Goal: Contribute content: Add original content to the website for others to see

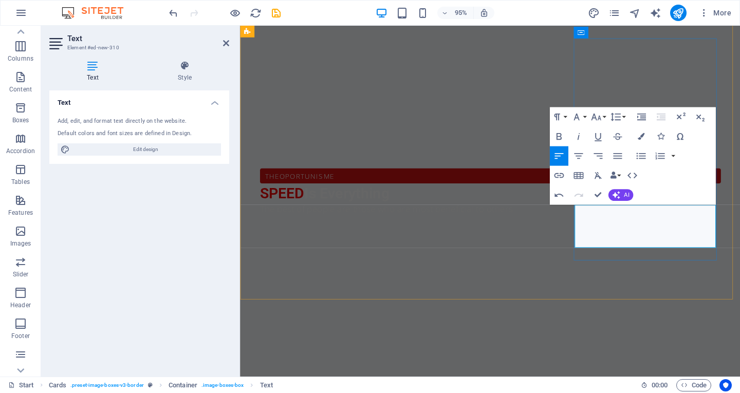
drag, startPoint x: 639, startPoint y: 243, endPoint x: 628, endPoint y: 242, distance: 10.8
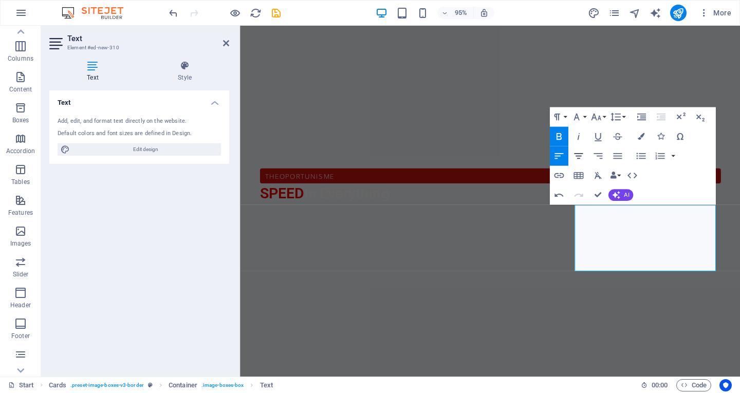
click at [582, 158] on icon "button" at bounding box center [579, 156] width 12 height 12
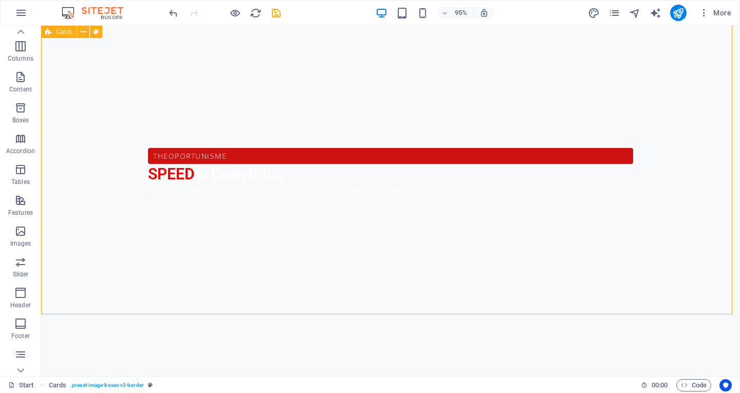
scroll to position [433, 0]
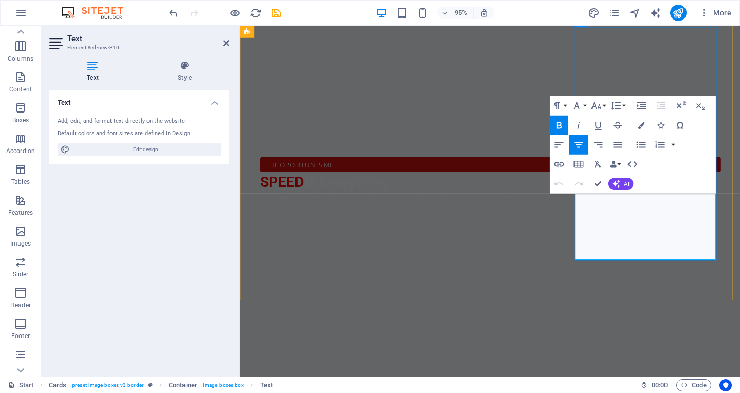
drag, startPoint x: 698, startPoint y: 210, endPoint x: 720, endPoint y: 209, distance: 22.6
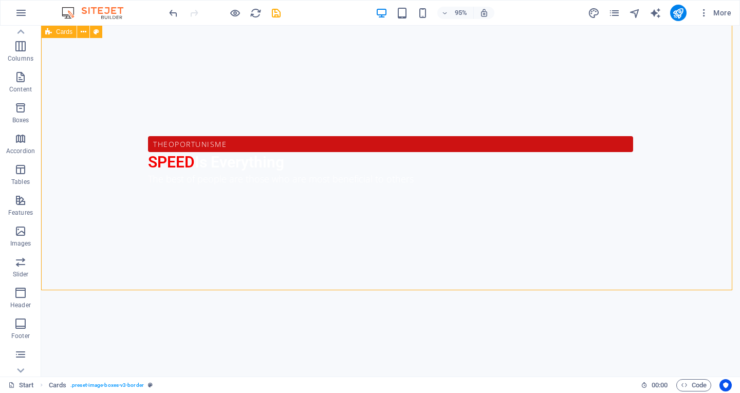
scroll to position [445, 0]
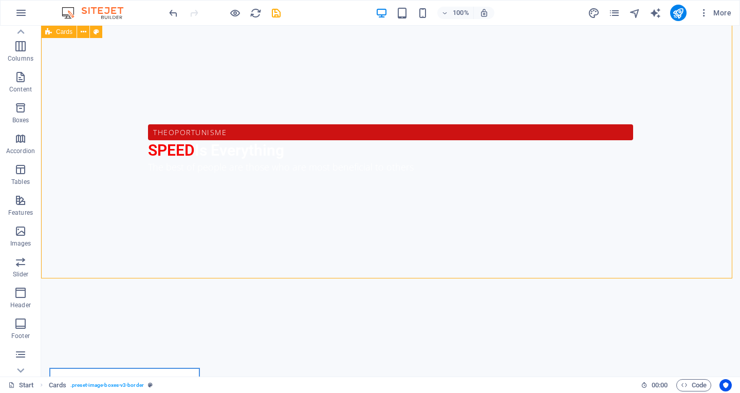
scroll to position [457, 0]
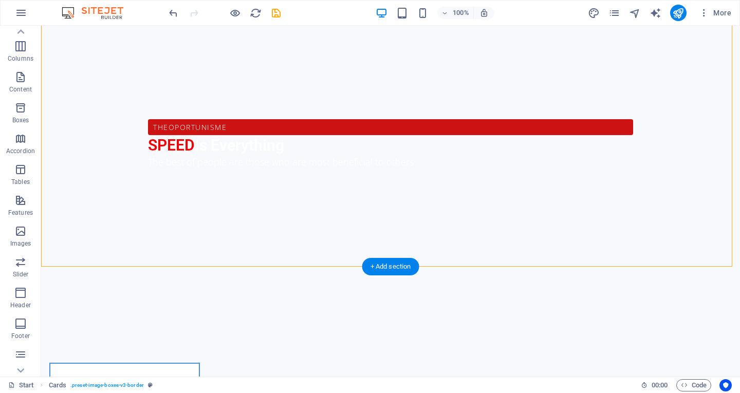
drag, startPoint x: 511, startPoint y: 256, endPoint x: 544, endPoint y: 182, distance: 81.2
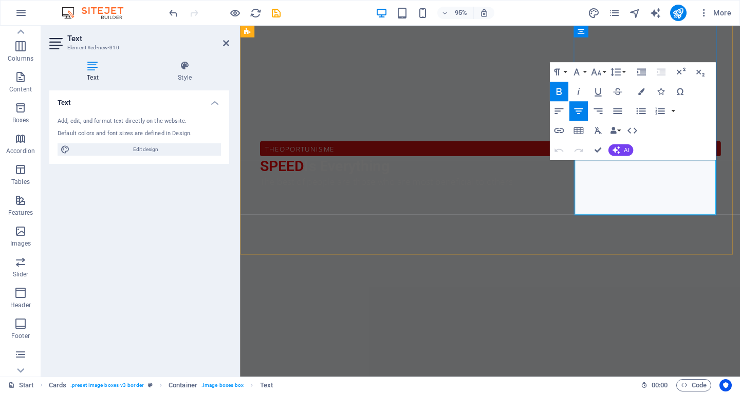
scroll to position [487, 0]
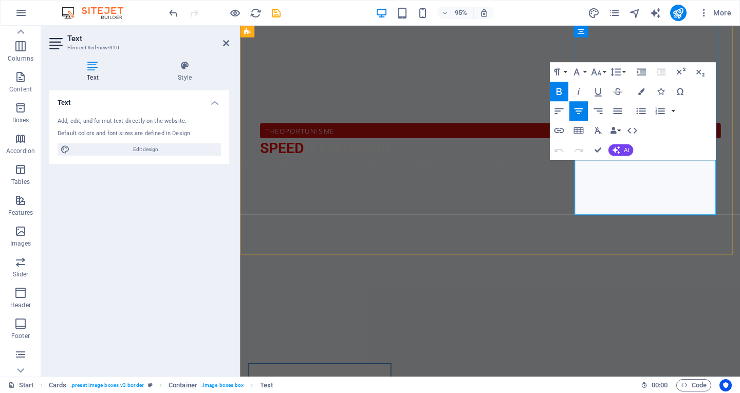
drag, startPoint x: 728, startPoint y: 178, endPoint x: 687, endPoint y: 175, distance: 41.2
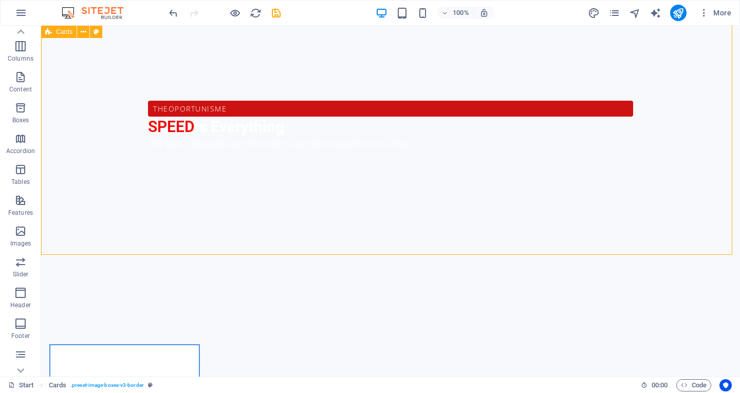
scroll to position [480, 0]
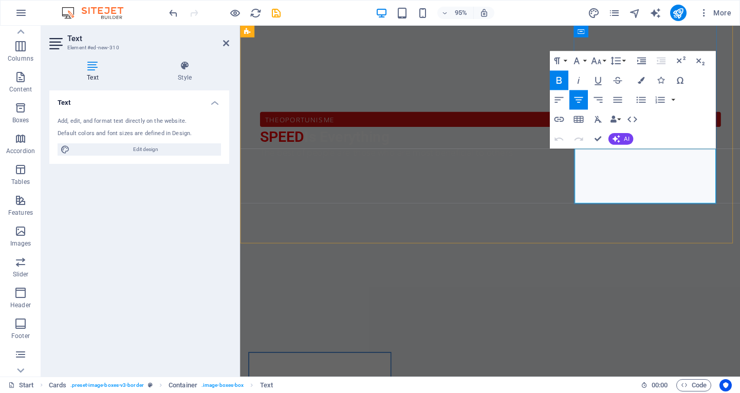
drag, startPoint x: 716, startPoint y: 157, endPoint x: 699, endPoint y: 157, distance: 17.0
drag, startPoint x: 671, startPoint y: 171, endPoint x: 631, endPoint y: 172, distance: 40.1
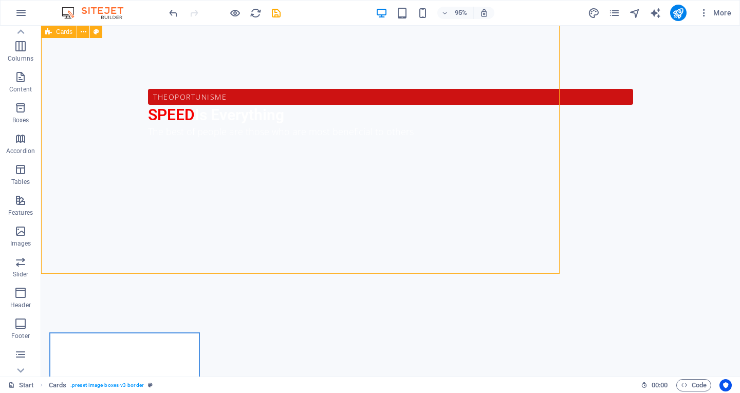
scroll to position [492, 0]
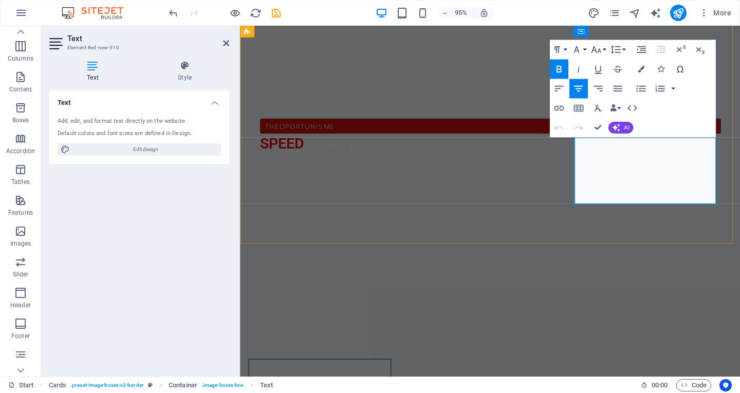
scroll to position [510, 0]
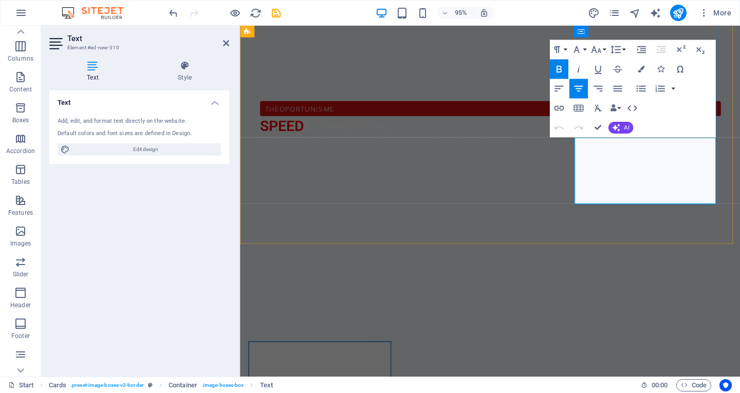
drag, startPoint x: 697, startPoint y: 151, endPoint x: 721, endPoint y: 152, distance: 23.7
click at [640, 69] on icon "button" at bounding box center [641, 68] width 7 height 7
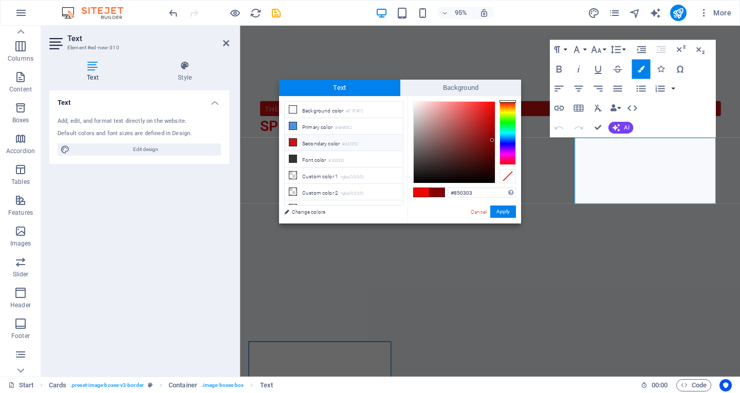
click at [317, 142] on li "Secondary color #cd1212" at bounding box center [344, 143] width 118 height 16
click at [420, 192] on span at bounding box center [421, 192] width 15 height 9
type input "#ed0404"
click at [505, 210] on button "Apply" at bounding box center [503, 212] width 26 height 12
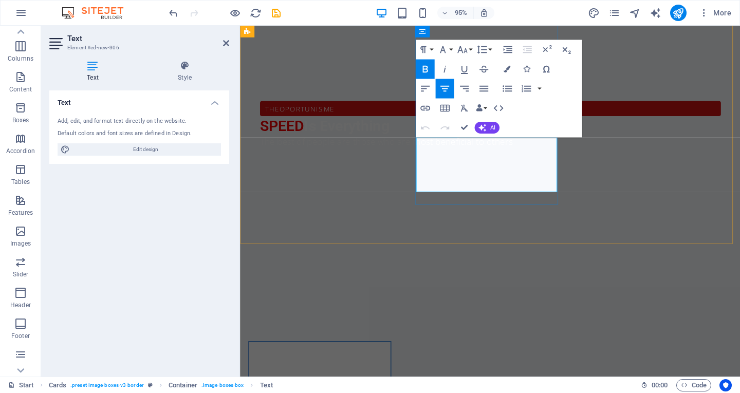
drag, startPoint x: 553, startPoint y: 188, endPoint x: 581, endPoint y: 191, distance: 29.0
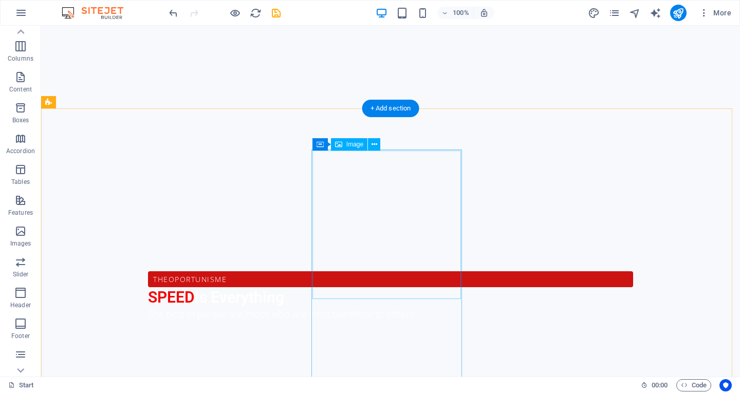
scroll to position [470, 0]
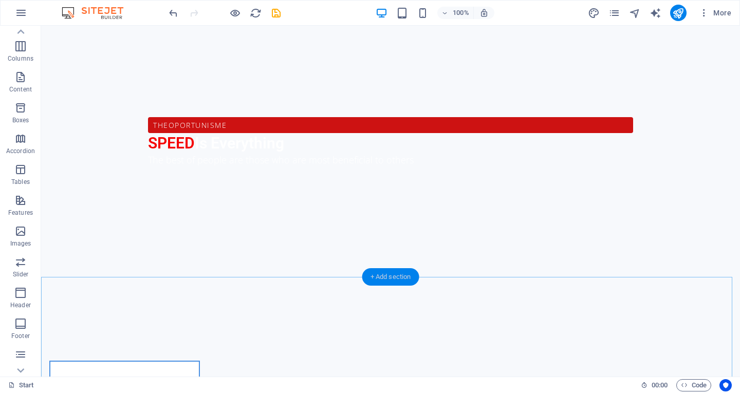
click at [377, 271] on div "+ Add section" at bounding box center [390, 276] width 57 height 17
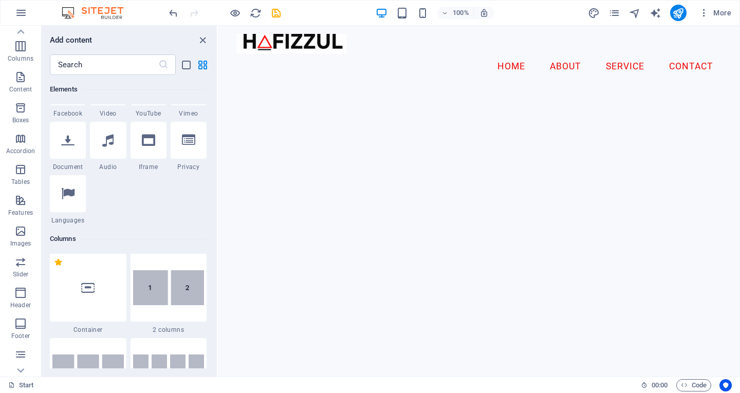
scroll to position [0, 0]
drag, startPoint x: 740, startPoint y: 196, endPoint x: 938, endPoint y: 39, distance: 253.1
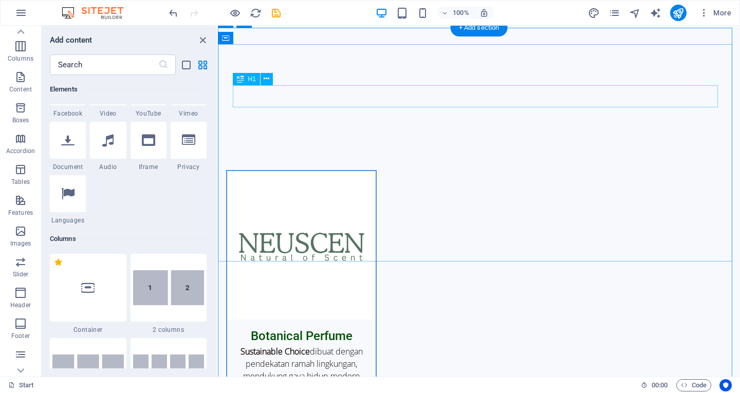
scroll to position [641, 0]
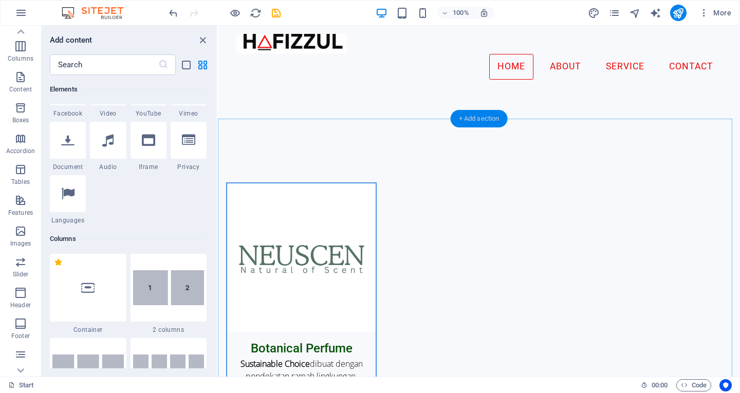
drag, startPoint x: 271, startPoint y: 103, endPoint x: 496, endPoint y: 117, distance: 225.1
click at [496, 117] on div "+ Add section" at bounding box center [479, 118] width 57 height 17
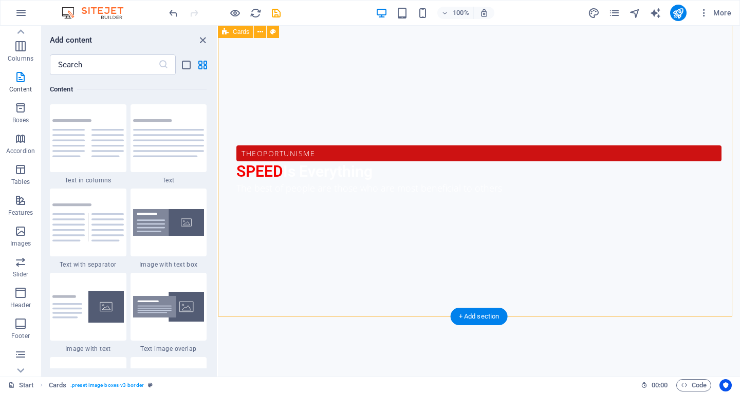
scroll to position [336, 0]
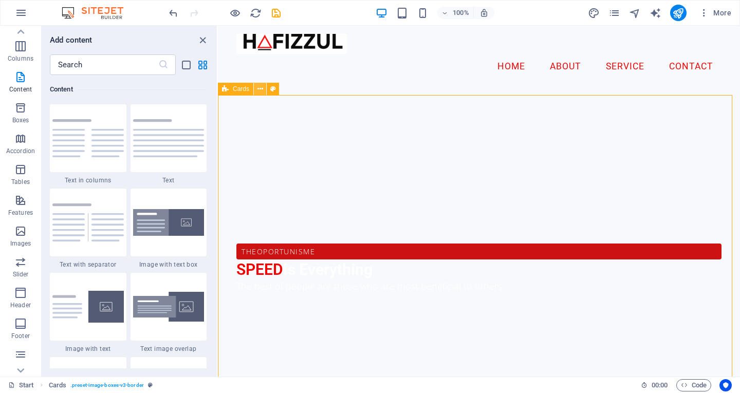
click at [265, 92] on button at bounding box center [260, 89] width 12 height 12
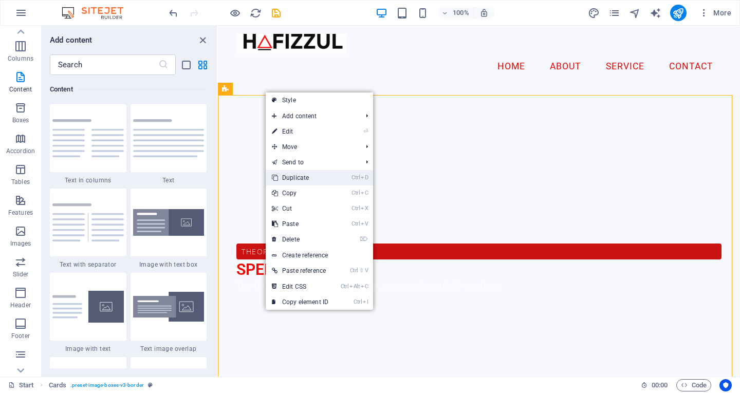
click at [307, 173] on link "Ctrl D Duplicate" at bounding box center [300, 177] width 69 height 15
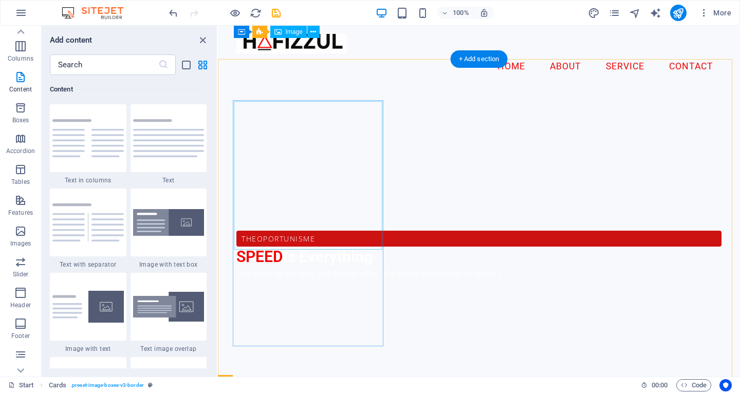
scroll to position [346, 0]
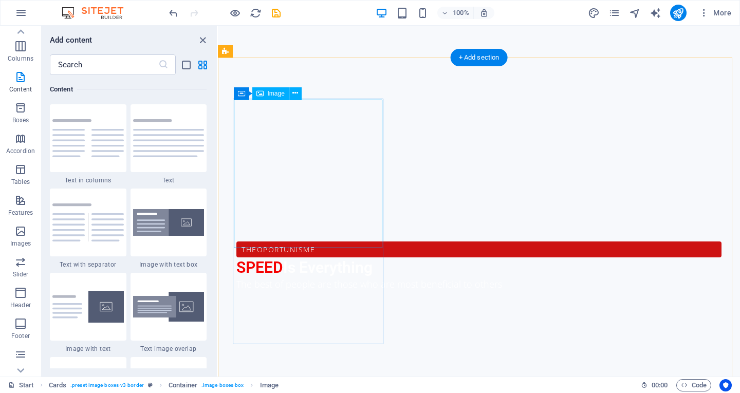
scroll to position [449, 0]
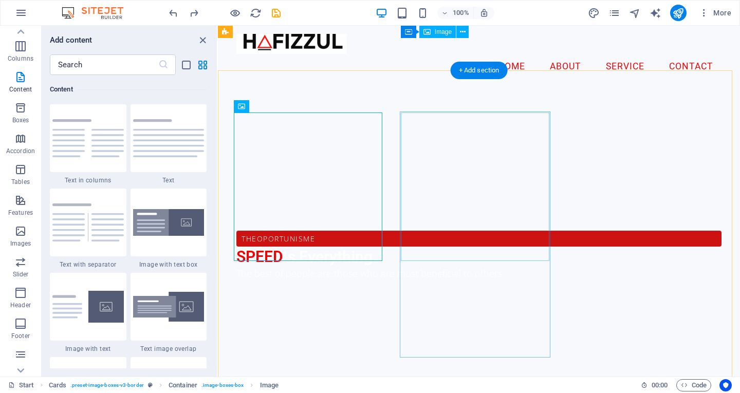
scroll to position [239, 0]
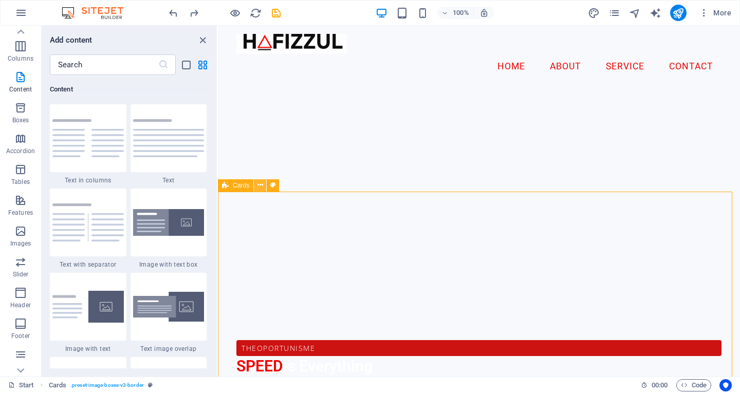
click at [264, 188] on button at bounding box center [260, 185] width 12 height 12
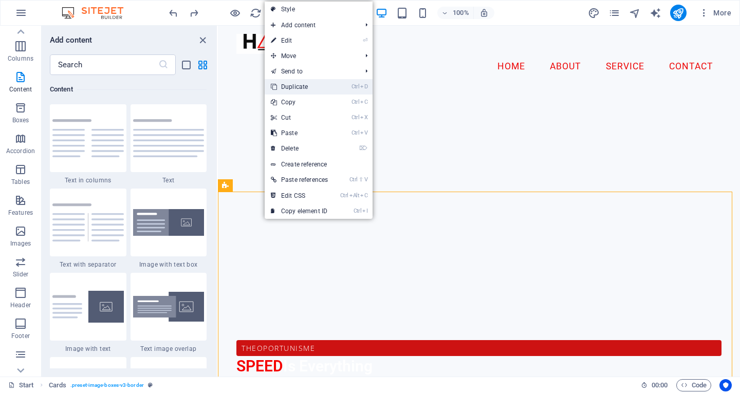
click at [290, 87] on link "Ctrl D Duplicate" at bounding box center [299, 86] width 69 height 15
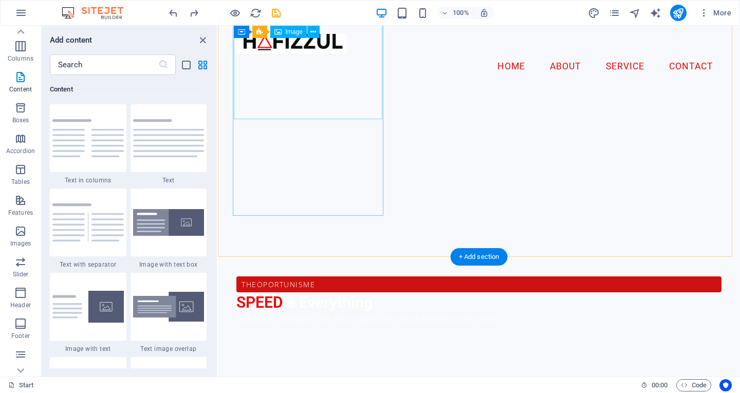
scroll to position [302, 0]
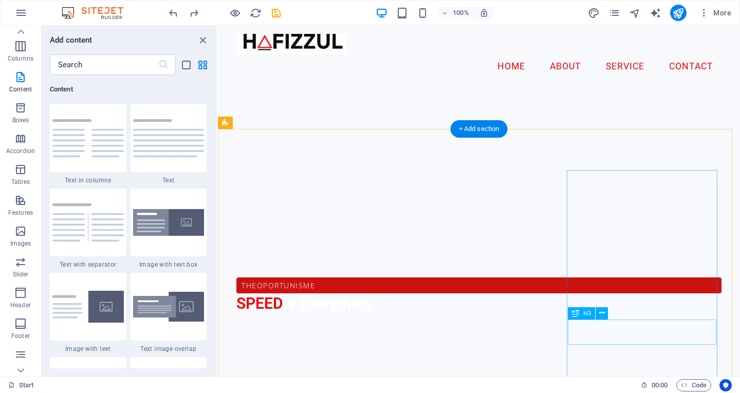
drag, startPoint x: 433, startPoint y: 143, endPoint x: 700, endPoint y: 318, distance: 319.0
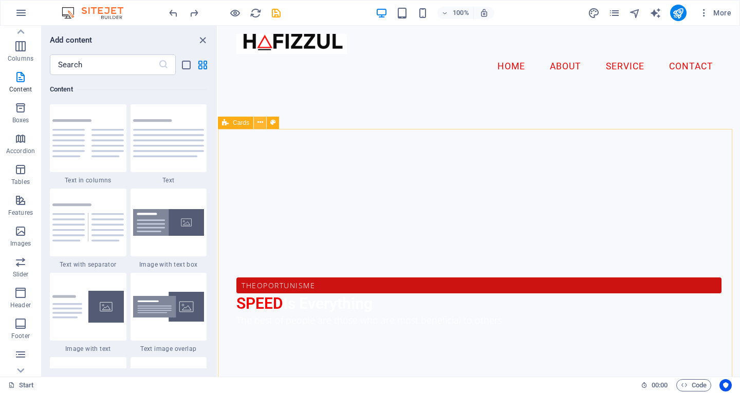
click at [258, 124] on icon at bounding box center [261, 122] width 6 height 11
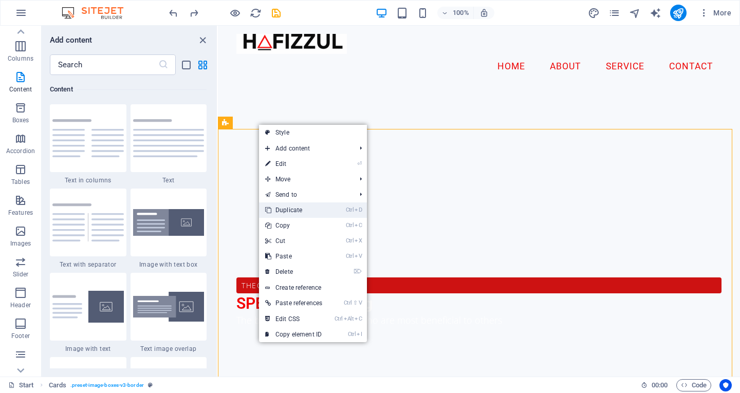
click at [303, 212] on link "Ctrl D Duplicate" at bounding box center [293, 210] width 69 height 15
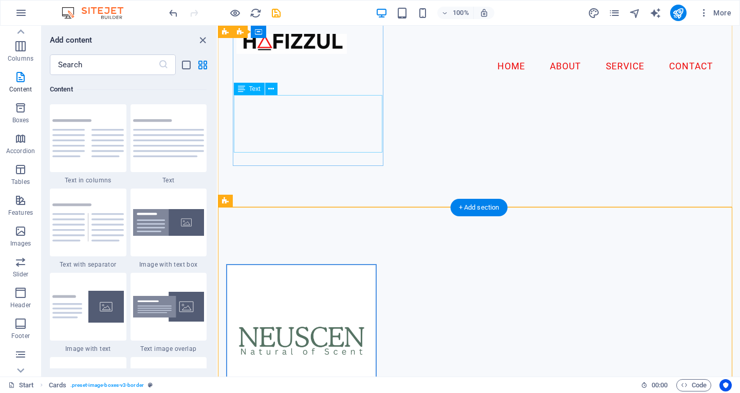
scroll to position [456, 0]
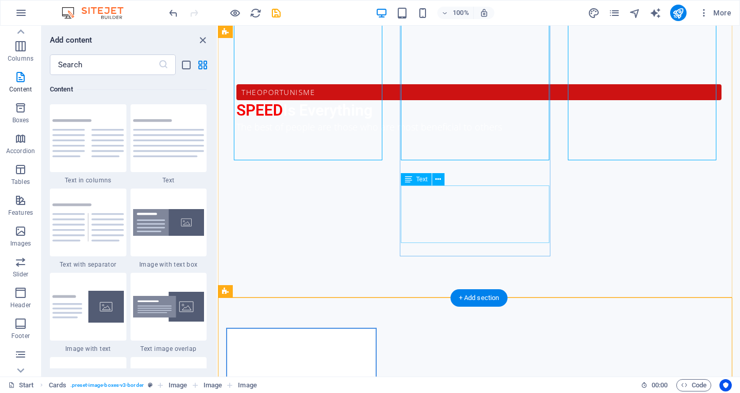
scroll to position [559, 0]
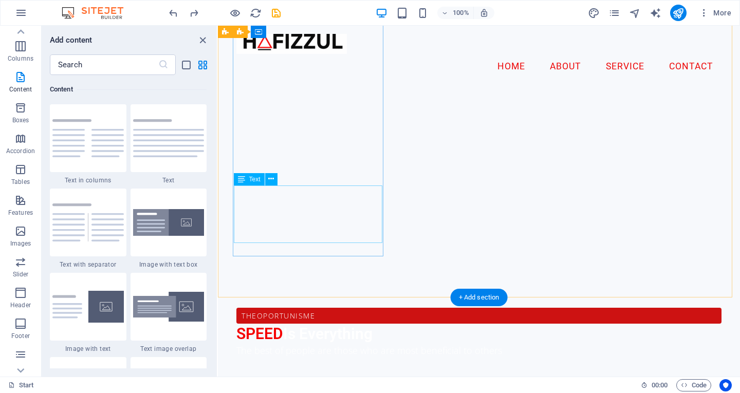
scroll to position [258, 0]
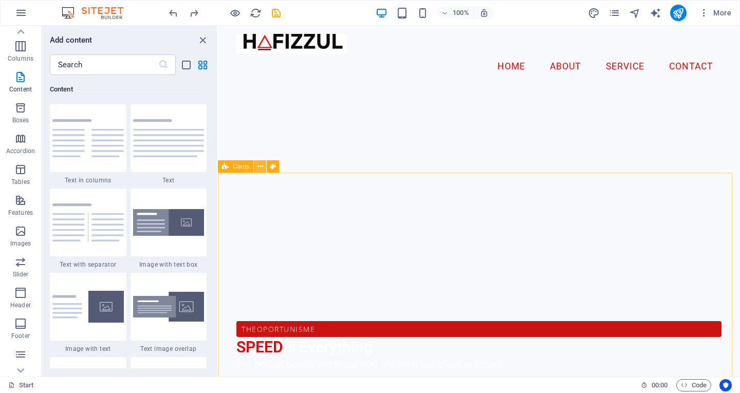
click at [256, 167] on button at bounding box center [260, 166] width 12 height 12
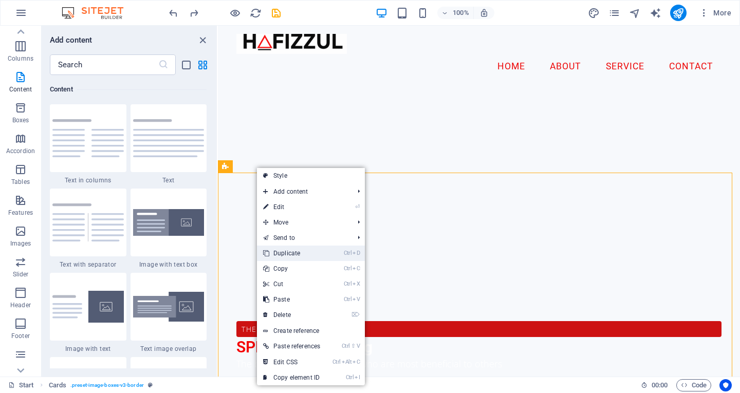
click at [314, 253] on link "Ctrl D Duplicate" at bounding box center [291, 253] width 69 height 15
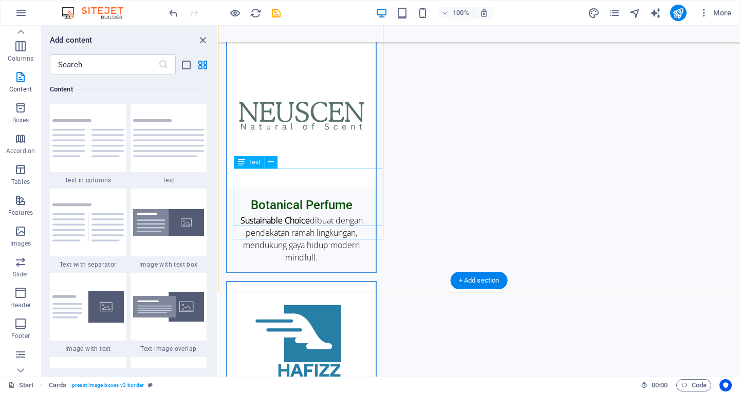
scroll to position [946, 0]
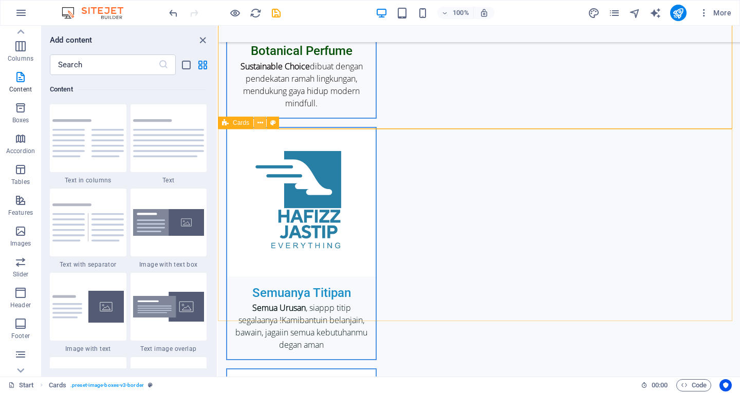
click at [265, 126] on button at bounding box center [260, 123] width 12 height 12
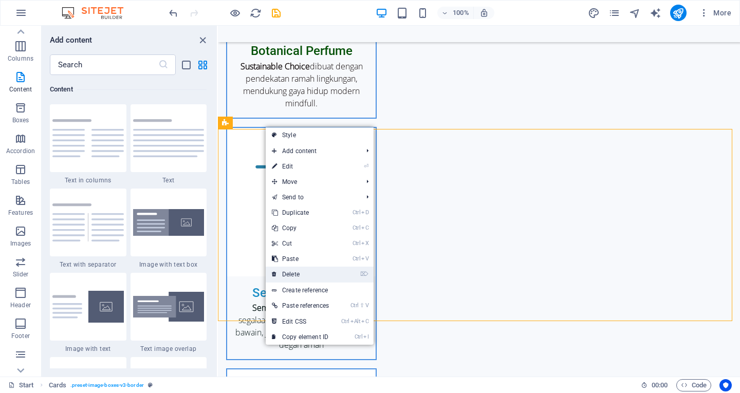
click at [317, 267] on link "⌦ Delete" at bounding box center [300, 274] width 69 height 15
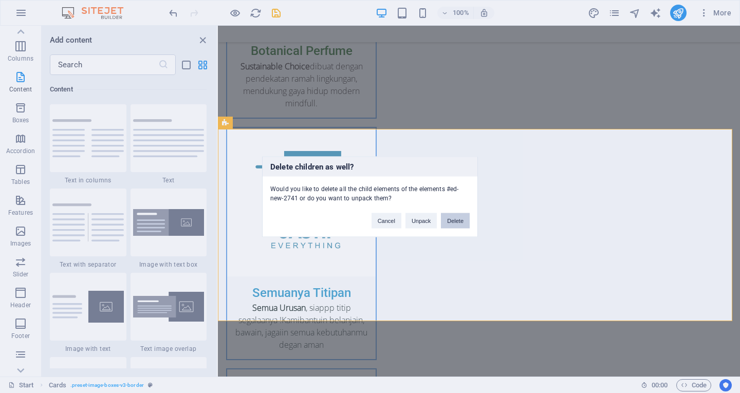
click at [452, 226] on button "Delete" at bounding box center [455, 220] width 29 height 15
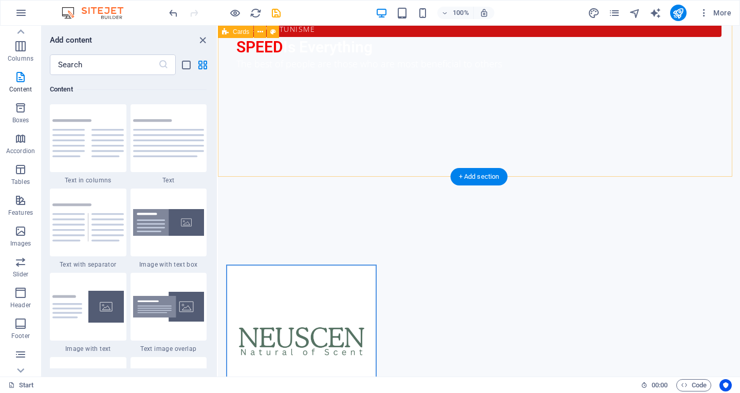
scroll to position [571, 0]
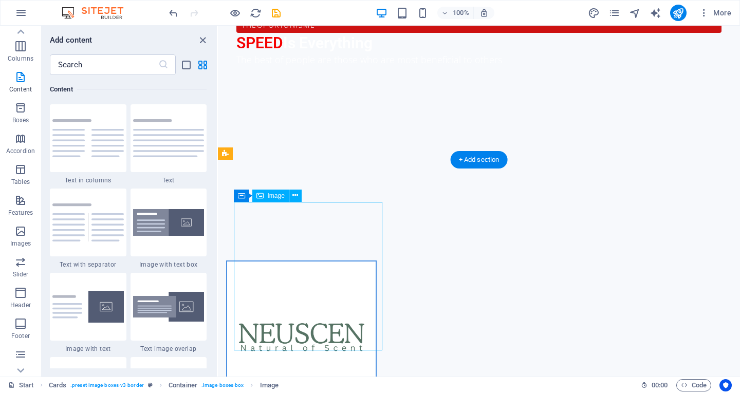
scroll to position [776, 0]
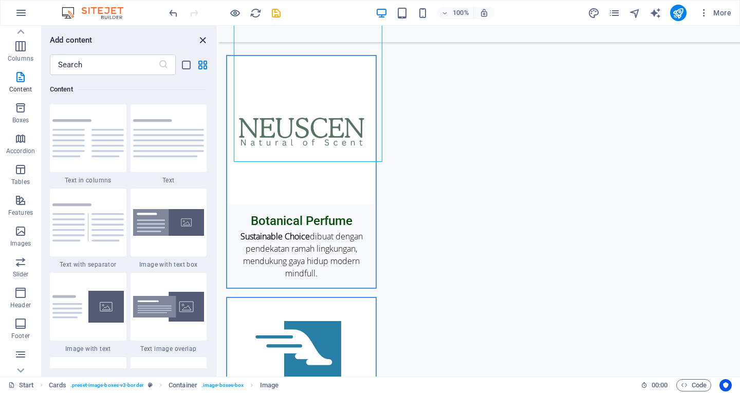
click at [204, 39] on icon "close panel" at bounding box center [203, 40] width 12 height 12
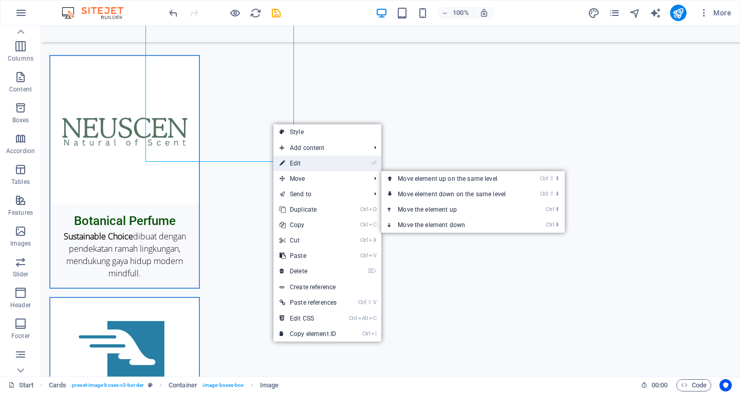
click at [310, 163] on link "⏎ Edit" at bounding box center [307, 163] width 69 height 15
select select "%"
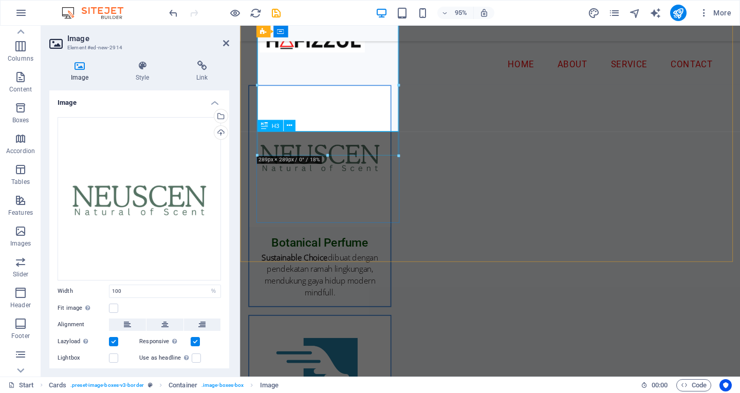
scroll to position [729, 0]
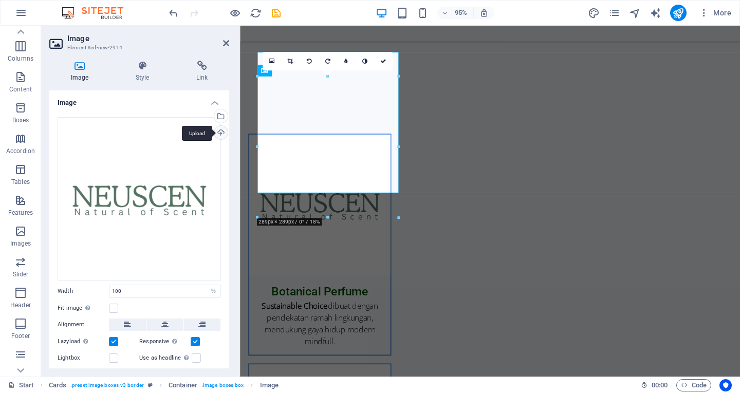
click at [224, 132] on div "Upload" at bounding box center [219, 133] width 15 height 15
click at [217, 133] on div "Upload" at bounding box center [219, 133] width 15 height 15
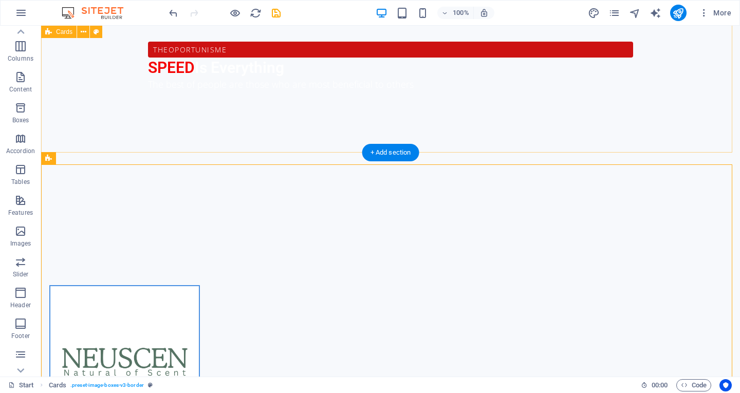
scroll to position [594, 0]
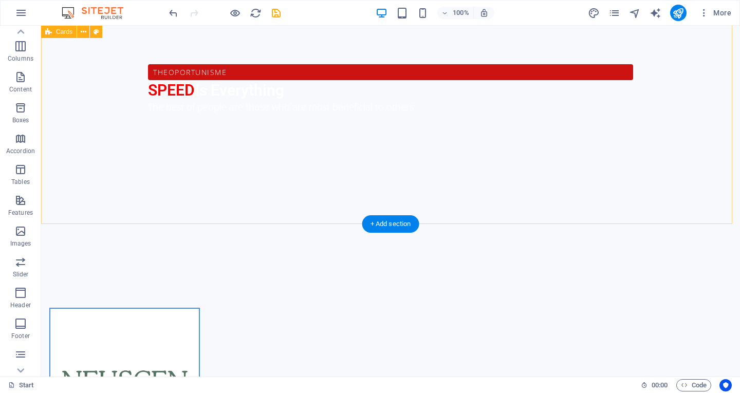
scroll to position [678, 0]
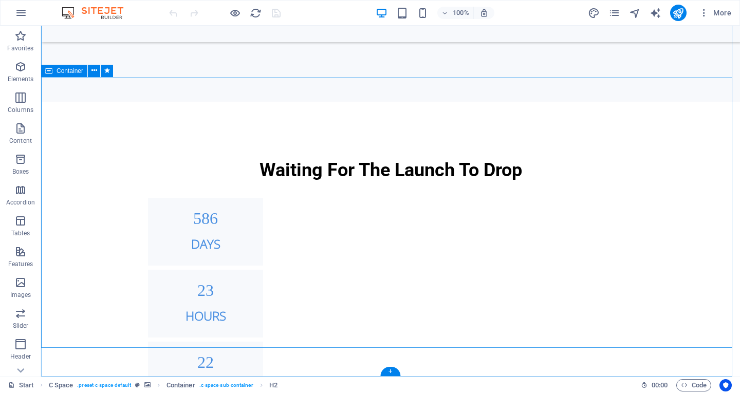
scroll to position [781, 0]
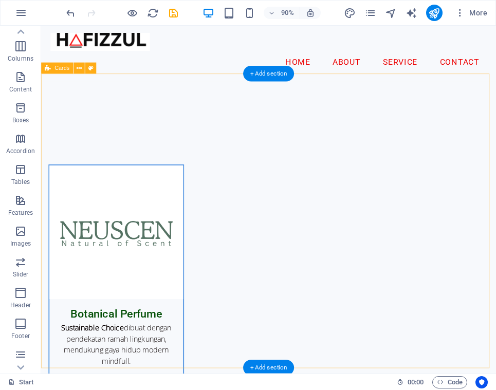
scroll to position [714, 0]
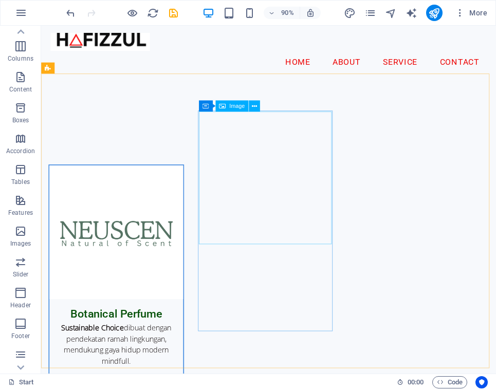
click at [237, 108] on span "Image" at bounding box center [236, 107] width 15 height 6
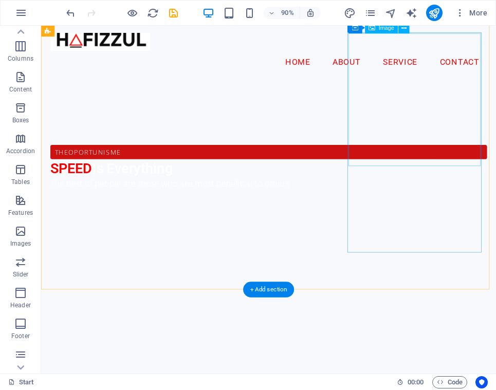
scroll to position [281, 0]
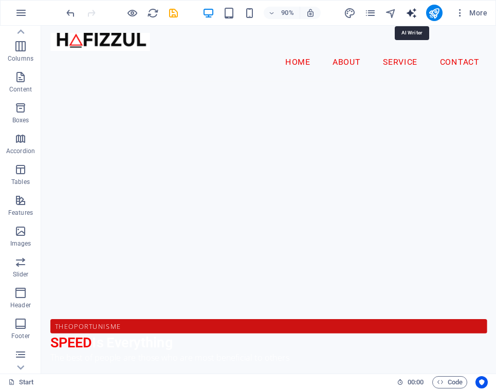
click at [411, 16] on icon "text_generator" at bounding box center [412, 13] width 12 height 12
select select "English"
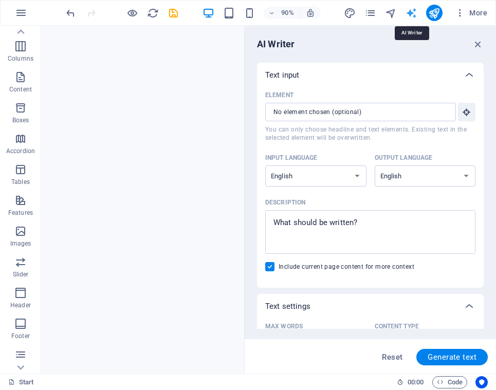
scroll to position [0, 0]
click at [477, 44] on icon "button" at bounding box center [477, 44] width 11 height 11
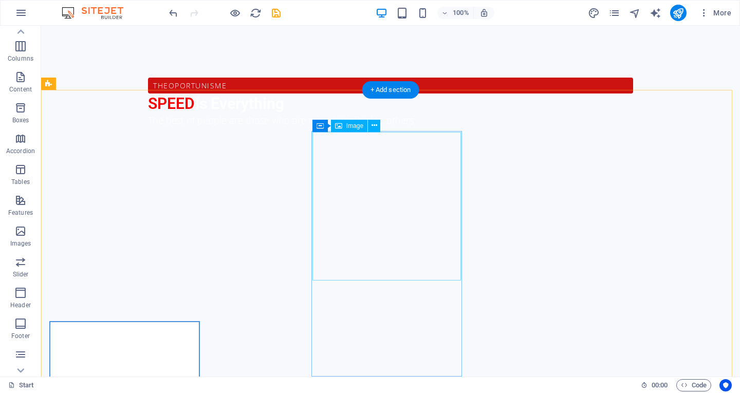
scroll to position [664, 0]
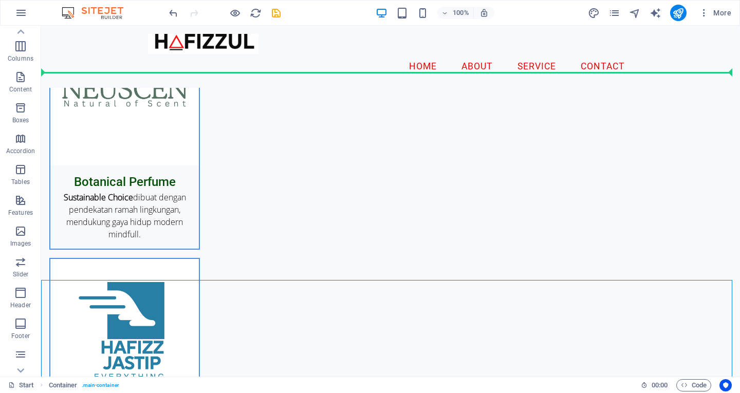
scroll to position [805, 0]
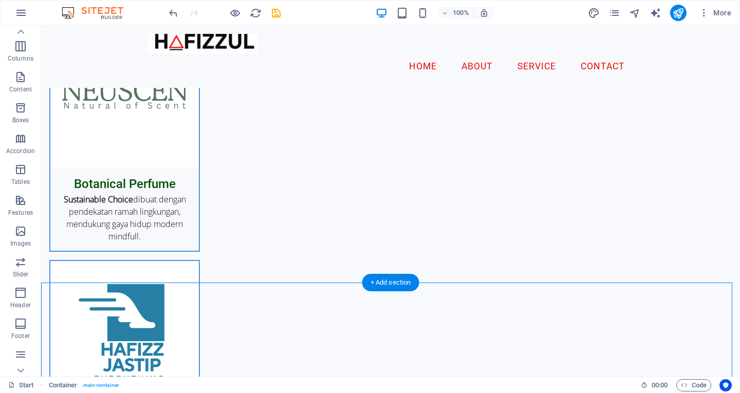
drag, startPoint x: 414, startPoint y: 137, endPoint x: 409, endPoint y: 307, distance: 170.7
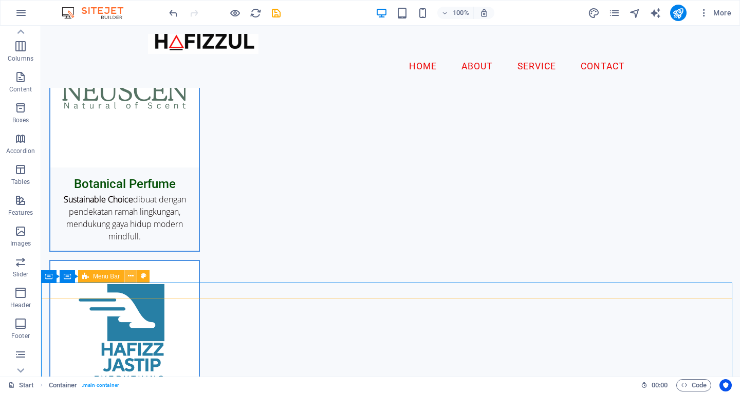
click at [130, 273] on icon at bounding box center [131, 276] width 6 height 11
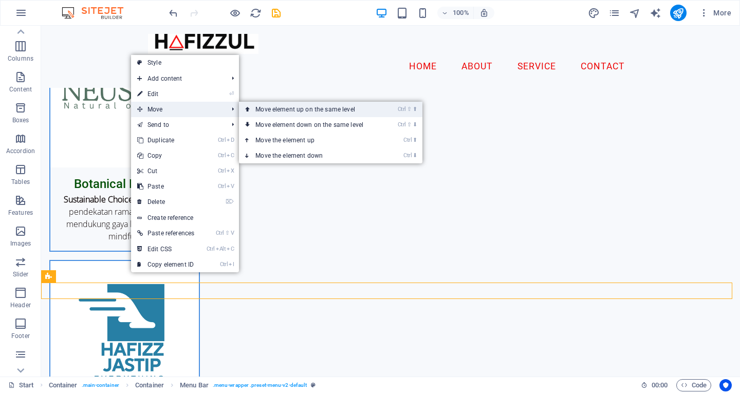
click at [279, 113] on link "Ctrl ⇧ ⬆ Move element up on the same level" at bounding box center [311, 109] width 145 height 15
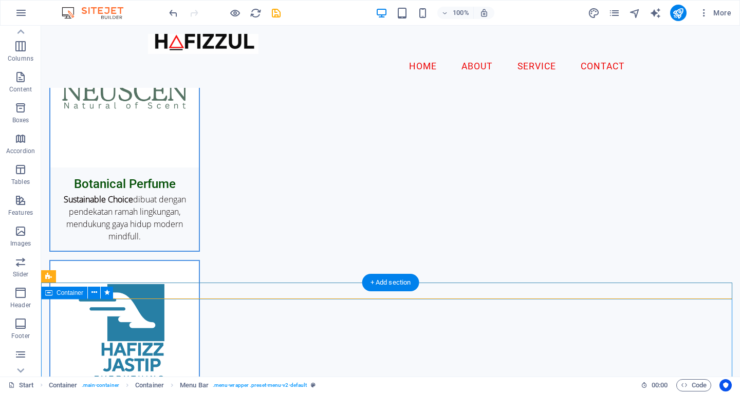
click at [92, 294] on icon at bounding box center [95, 292] width 6 height 11
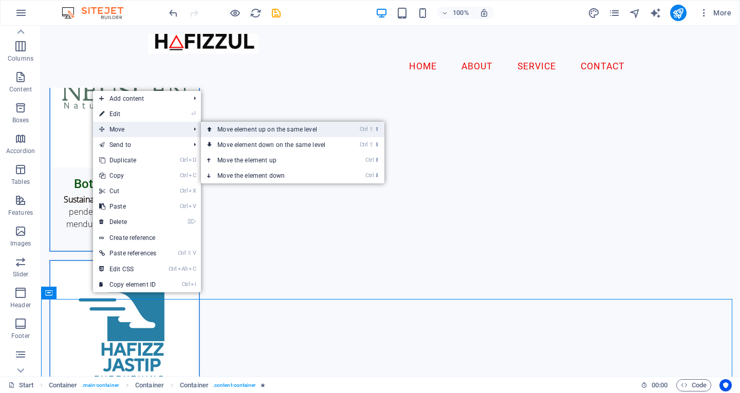
click at [232, 129] on link "Ctrl ⇧ ⬆ Move element up on the same level" at bounding box center [273, 129] width 145 height 15
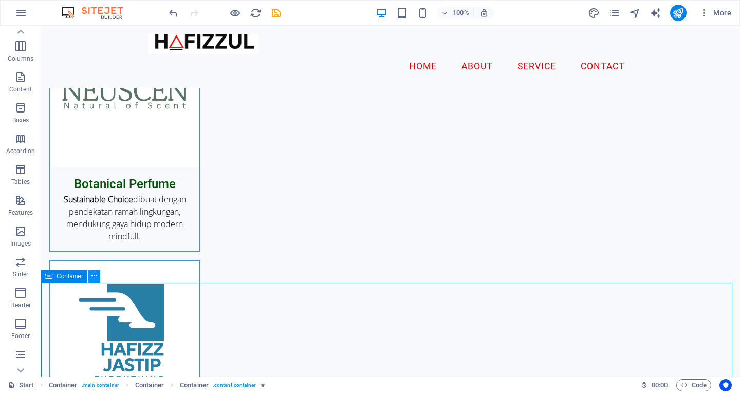
click at [95, 278] on icon at bounding box center [95, 276] width 6 height 11
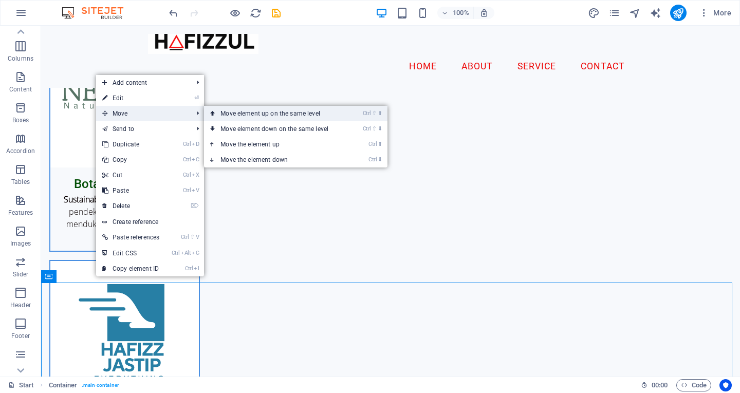
click at [241, 120] on link "Ctrl ⇧ ⬆ Move element up on the same level" at bounding box center [276, 113] width 145 height 15
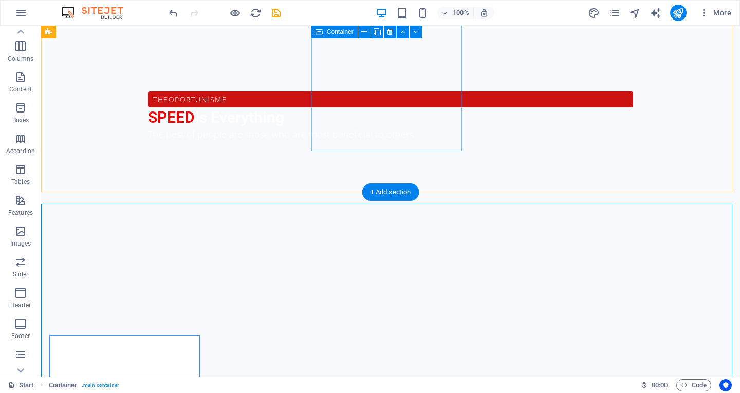
scroll to position [566, 0]
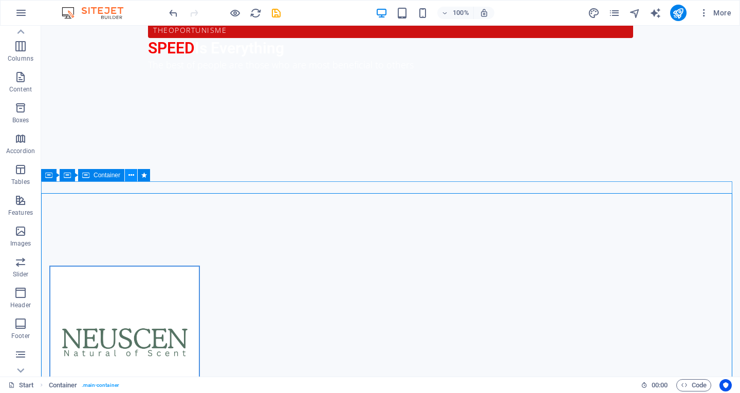
click at [127, 177] on button at bounding box center [131, 175] width 12 height 12
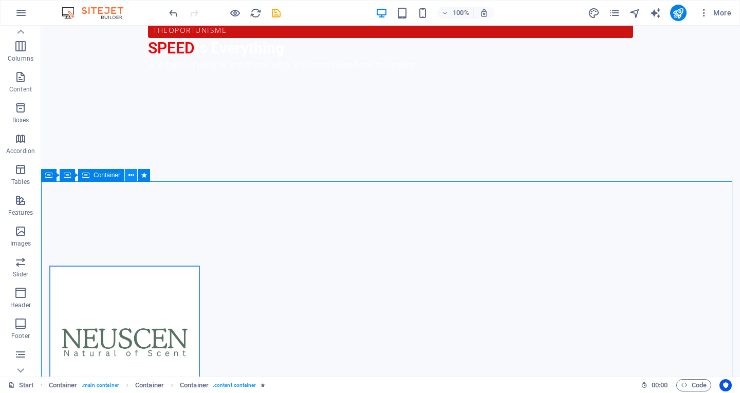
click at [131, 174] on icon at bounding box center [132, 175] width 6 height 11
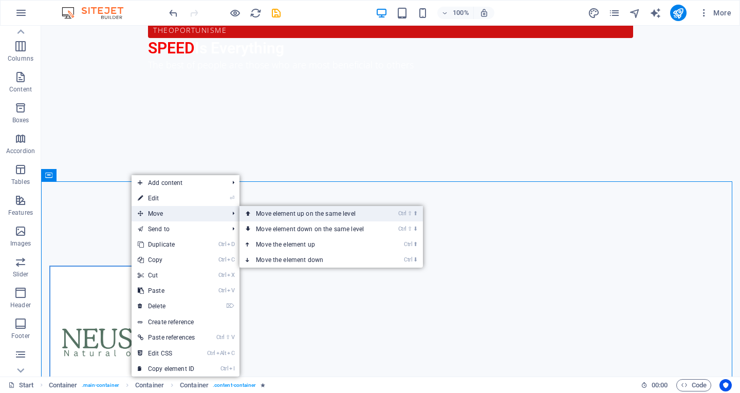
click at [263, 217] on link "Ctrl ⇧ ⬆ Move element up on the same level" at bounding box center [312, 213] width 145 height 15
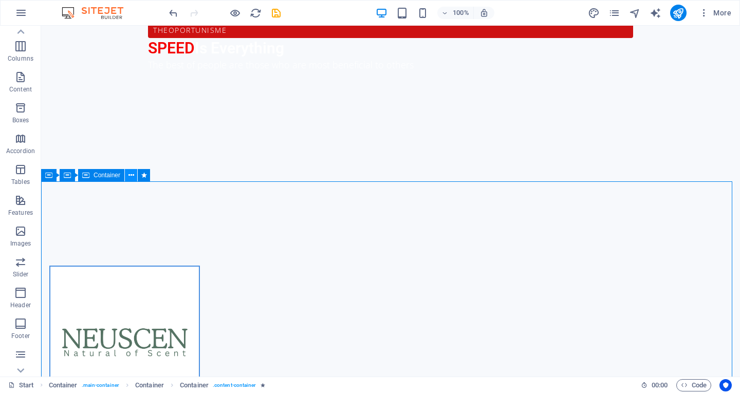
click at [131, 180] on icon at bounding box center [132, 175] width 6 height 11
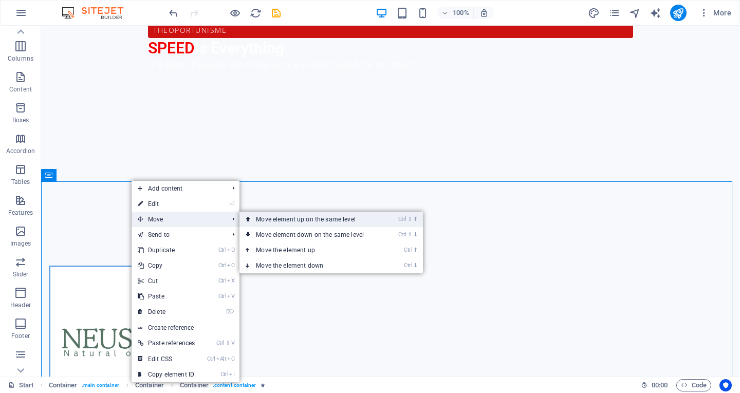
click at [276, 222] on link "Ctrl ⇧ ⬆ Move element up on the same level" at bounding box center [312, 219] width 145 height 15
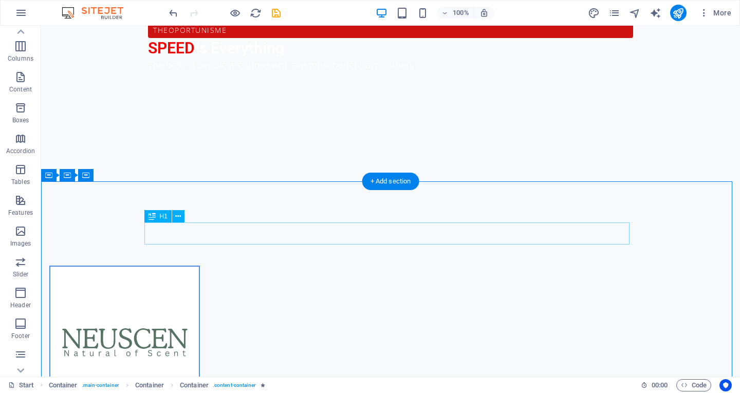
click at [133, 178] on icon at bounding box center [132, 175] width 6 height 11
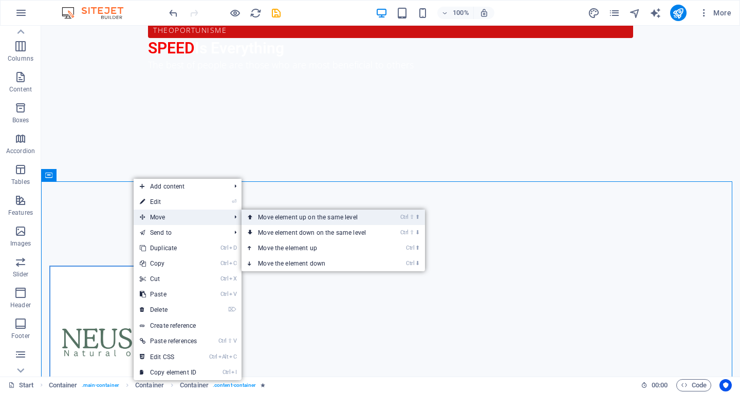
click at [263, 221] on link "Ctrl ⇧ ⬆ Move element up on the same level" at bounding box center [314, 217] width 145 height 15
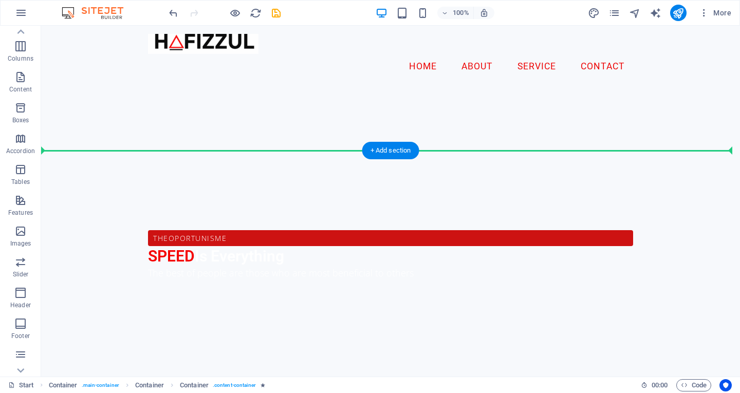
scroll to position [254, 0]
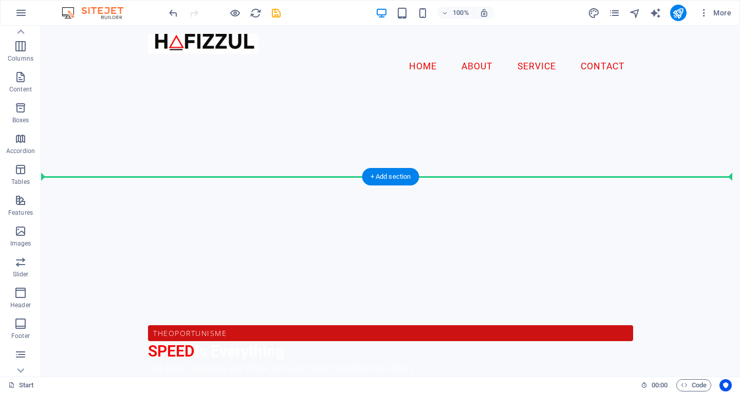
drag, startPoint x: 50, startPoint y: 198, endPoint x: 197, endPoint y: 191, distance: 147.2
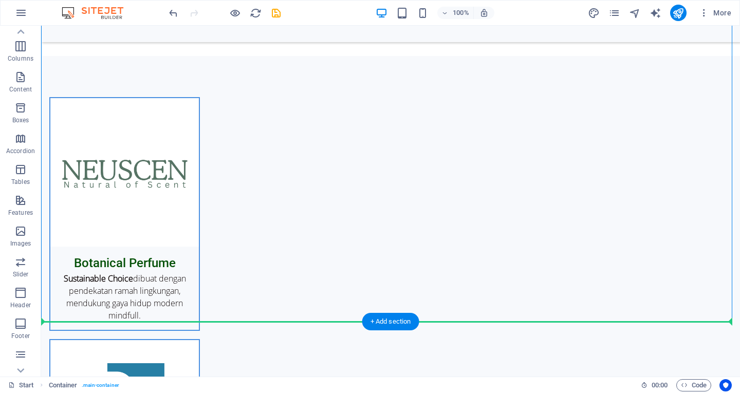
scroll to position [1817, 0]
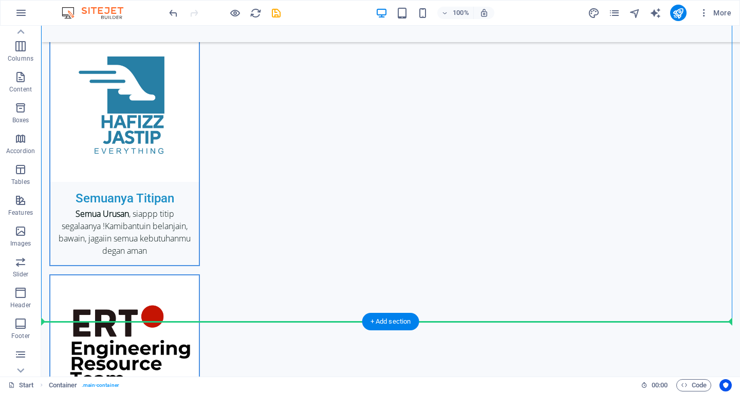
drag, startPoint x: 138, startPoint y: 369, endPoint x: 145, endPoint y: 345, distance: 24.2
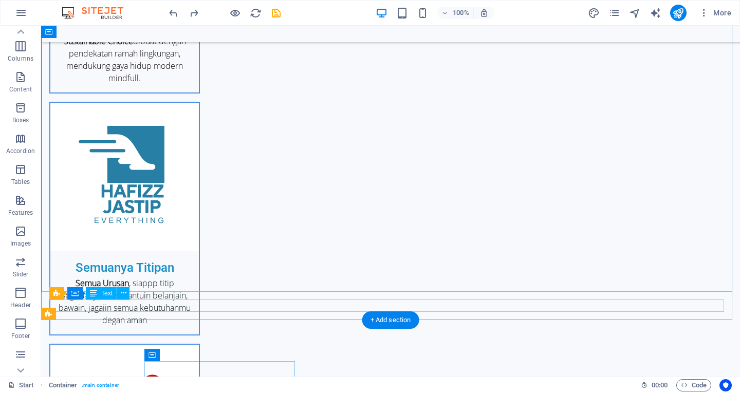
scroll to position [1437, 0]
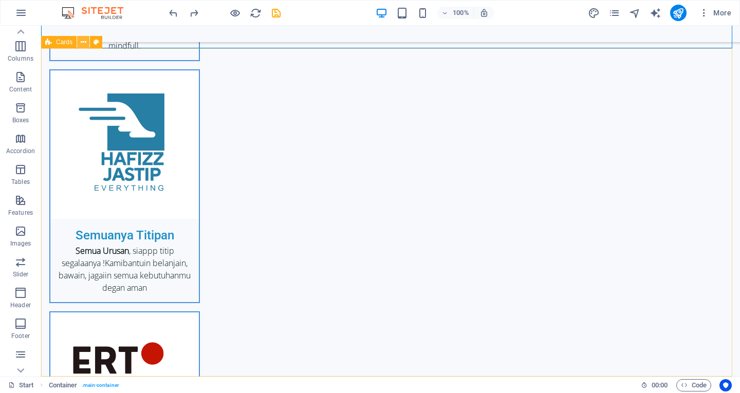
click at [82, 44] on icon at bounding box center [84, 42] width 6 height 11
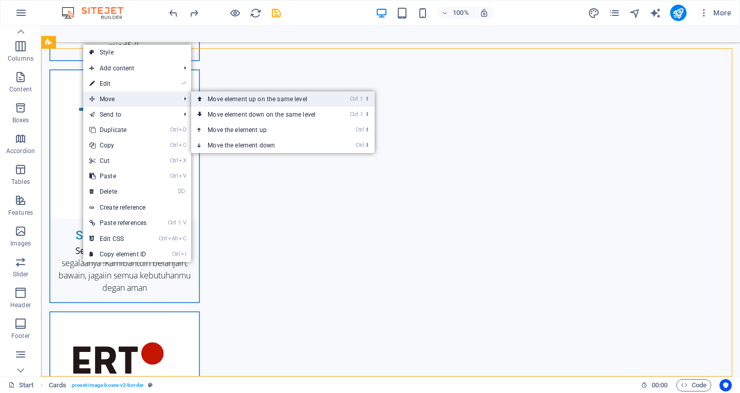
click at [252, 101] on link "Ctrl ⇧ ⬆ Move element up on the same level" at bounding box center [263, 99] width 145 height 15
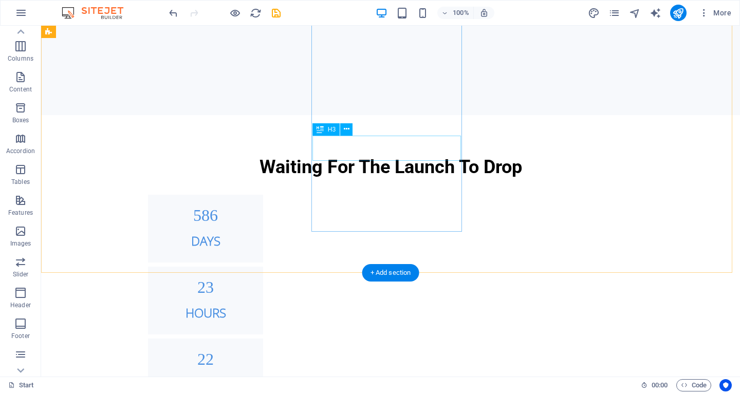
scroll to position [881, 0]
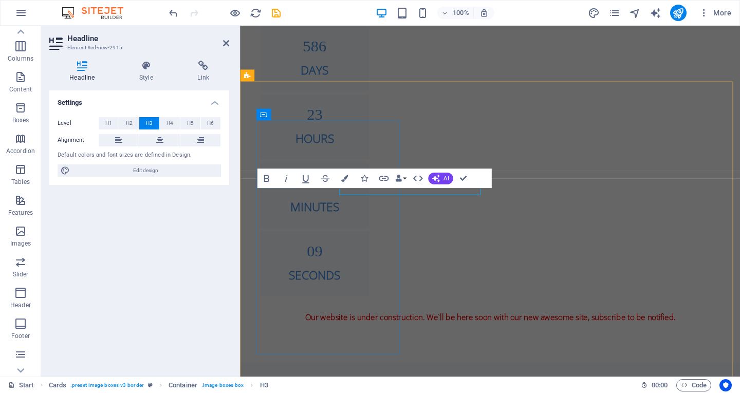
scroll to position [899, 0]
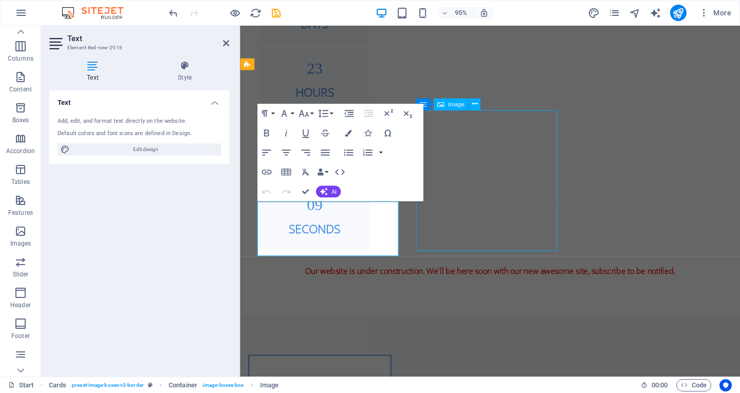
scroll to position [904, 0]
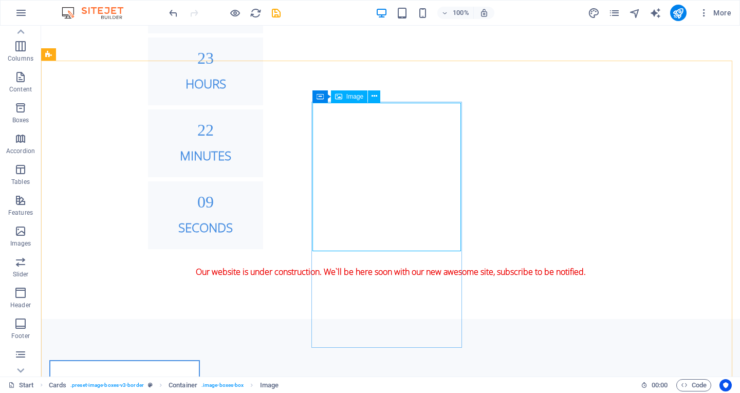
click at [358, 97] on span "Image" at bounding box center [355, 97] width 17 height 6
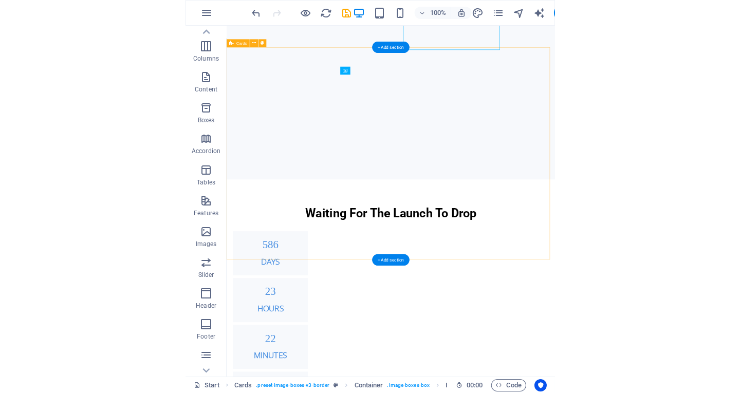
scroll to position [1092, 0]
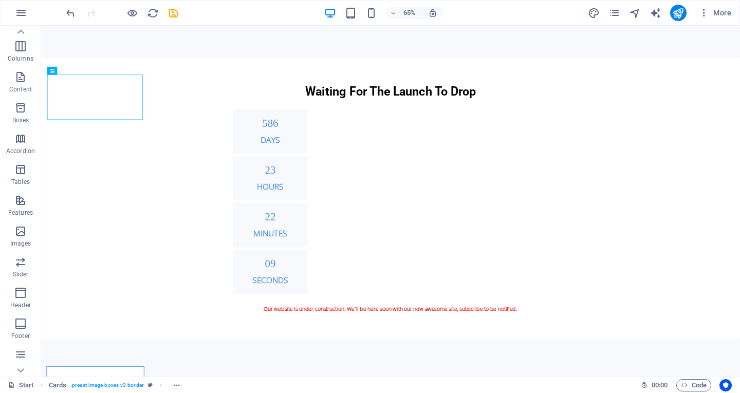
scroll to position [916, 0]
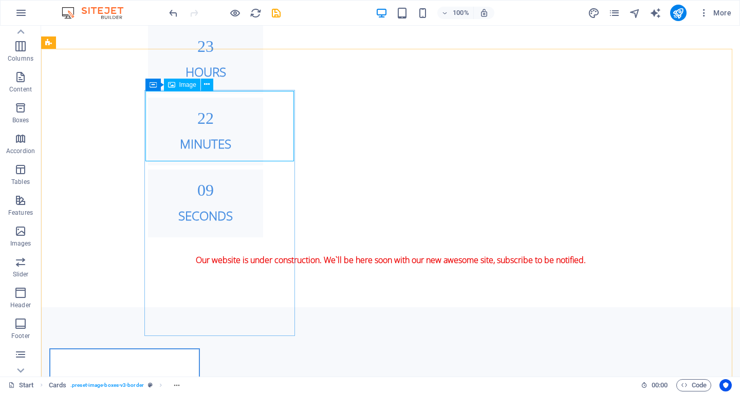
click at [185, 85] on span "Image" at bounding box center [187, 85] width 17 height 6
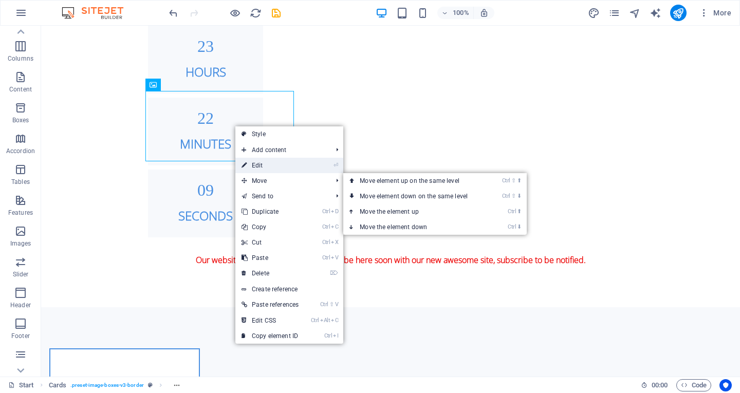
click at [296, 167] on link "⏎ Edit" at bounding box center [269, 165] width 69 height 15
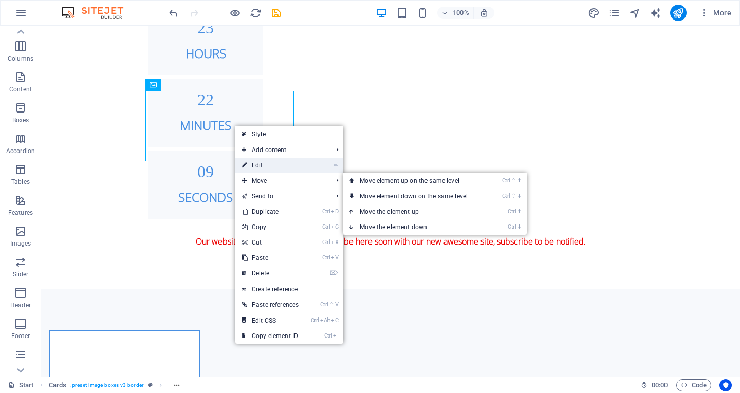
select select "%"
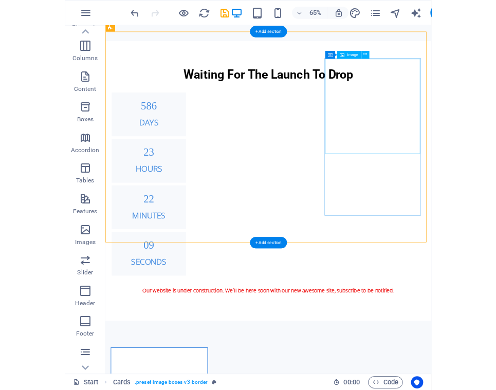
scroll to position [986, 0]
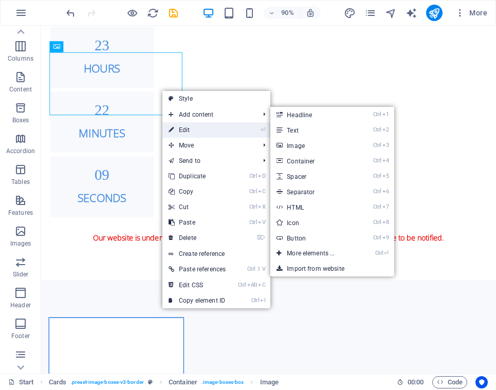
click at [171, 128] on icon at bounding box center [171, 129] width 5 height 15
select select "%"
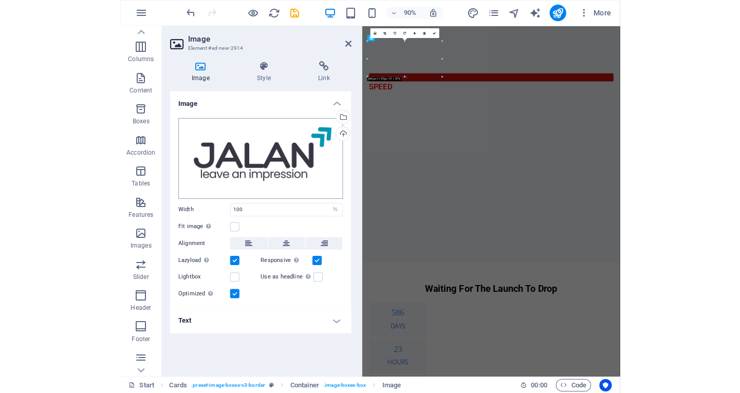
scroll to position [1297, 0]
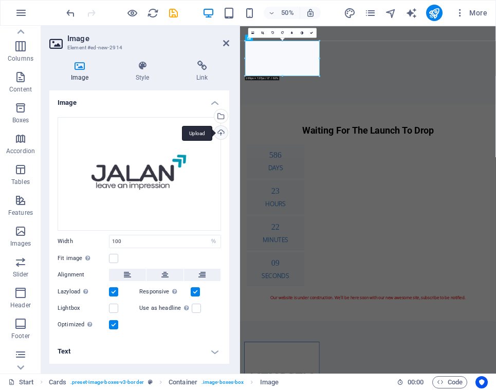
click at [218, 133] on div "Upload" at bounding box center [219, 133] width 15 height 15
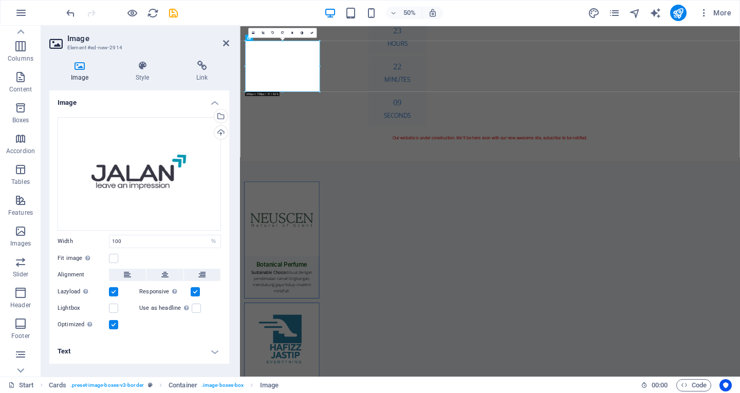
scroll to position [982, 0]
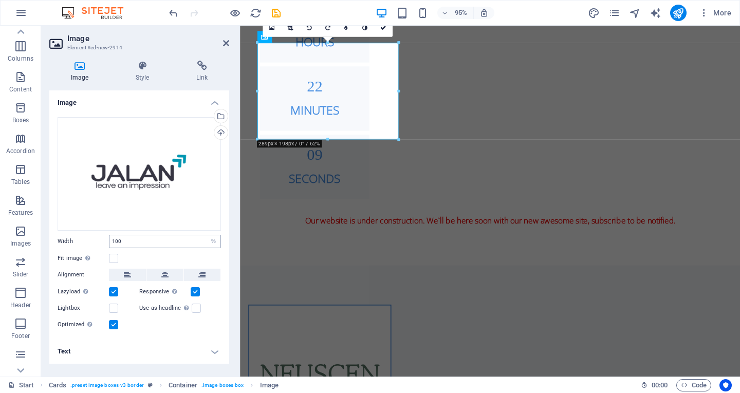
click at [140, 248] on div "100 Default auto px rem % em vh vw" at bounding box center [165, 241] width 112 height 13
click at [148, 241] on input "100" at bounding box center [165, 241] width 111 height 12
click at [180, 241] on input "100" at bounding box center [165, 241] width 111 height 12
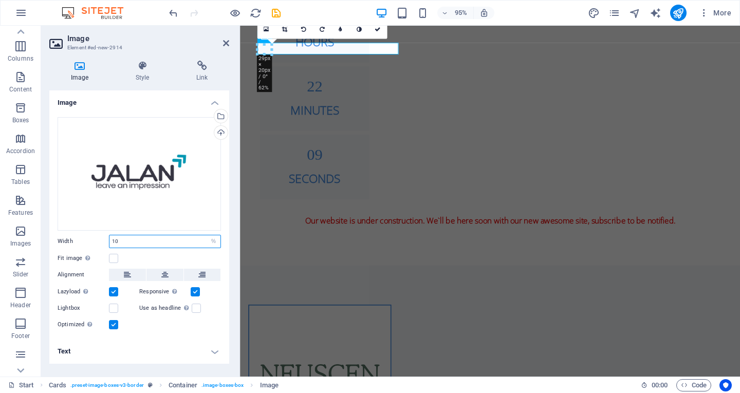
type input "1"
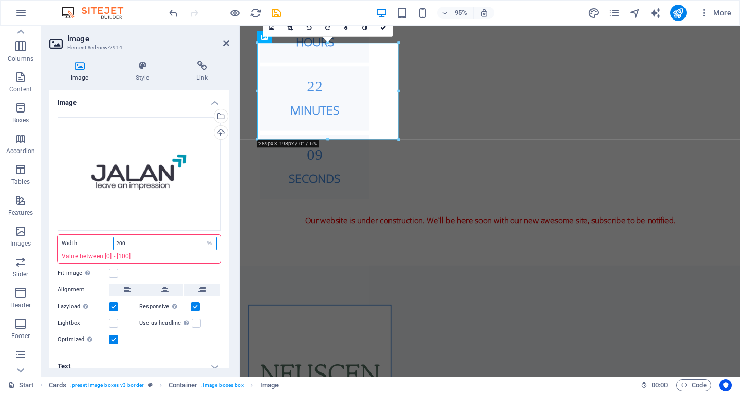
click at [151, 244] on input "200" at bounding box center [165, 244] width 103 height 12
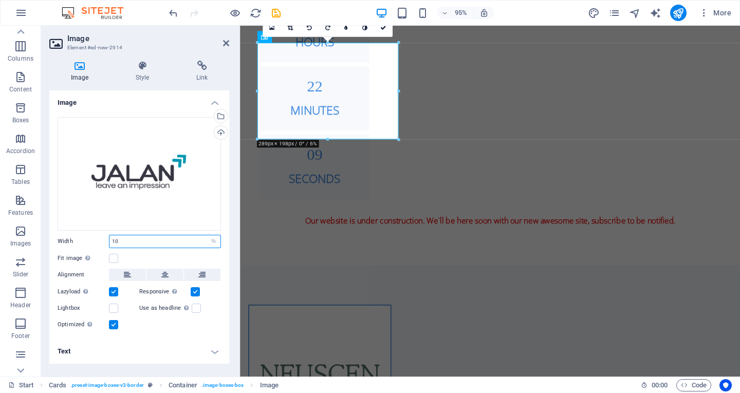
type input "1"
click at [116, 308] on label at bounding box center [113, 308] width 9 height 9
click at [0, 0] on input "Lightbox" at bounding box center [0, 0] width 0 height 0
click at [116, 308] on label at bounding box center [113, 308] width 9 height 9
click at [0, 0] on input "Lightbox" at bounding box center [0, 0] width 0 height 0
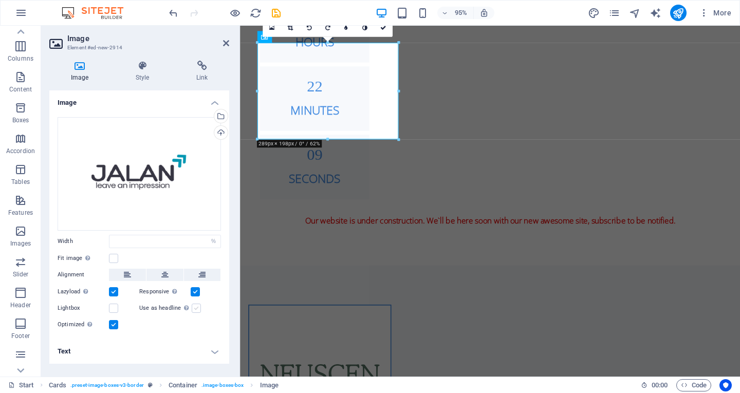
click at [195, 308] on label at bounding box center [196, 308] width 9 height 9
click at [0, 0] on input "Use as headline The image will be wrapped in an H1 headline tag. Useful for giv…" at bounding box center [0, 0] width 0 height 0
click at [113, 309] on label at bounding box center [113, 308] width 9 height 9
click at [0, 0] on input "Lightbox" at bounding box center [0, 0] width 0 height 0
click at [148, 74] on h4 "Style" at bounding box center [144, 72] width 61 height 22
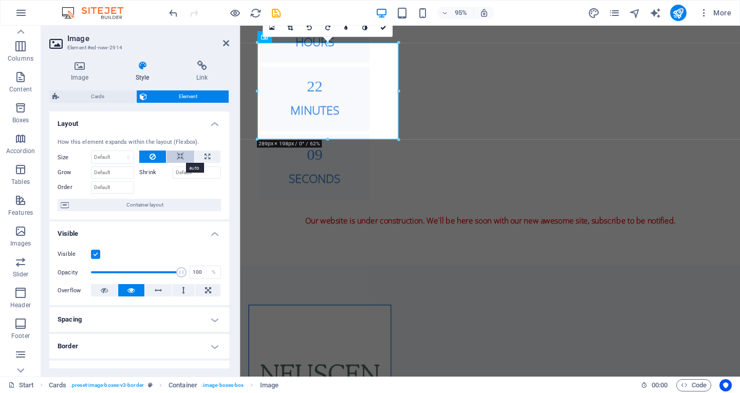
click at [179, 155] on icon at bounding box center [180, 157] width 7 height 12
click at [208, 157] on icon at bounding box center [208, 157] width 6 height 12
click at [186, 159] on button at bounding box center [181, 157] width 28 height 12
drag, startPoint x: 420, startPoint y: 298, endPoint x: 478, endPoint y: 305, distance: 59.0
click at [211, 146] on div "How this element expands within the layout (Flexbox)." at bounding box center [139, 142] width 163 height 9
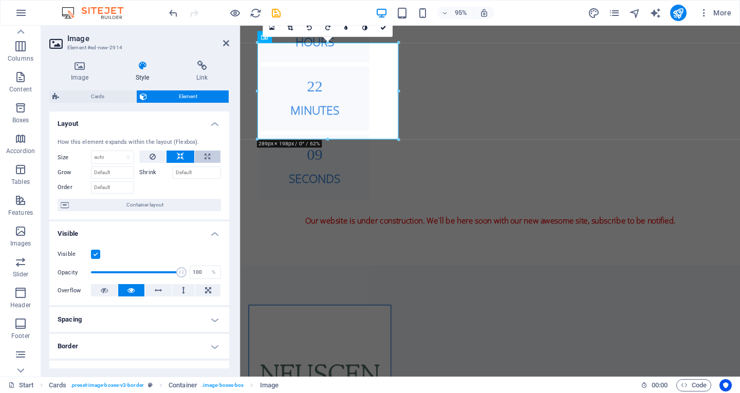
click at [211, 155] on button at bounding box center [208, 157] width 26 height 12
select select "%"
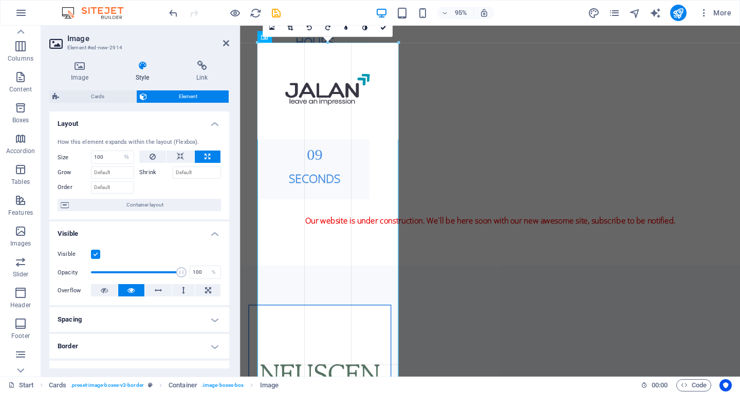
drag, startPoint x: 257, startPoint y: 138, endPoint x: 243, endPoint y: 159, distance: 24.8
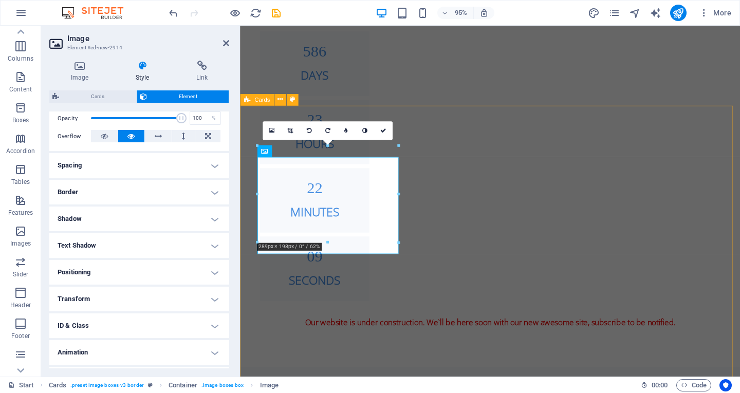
scroll to position [887, 0]
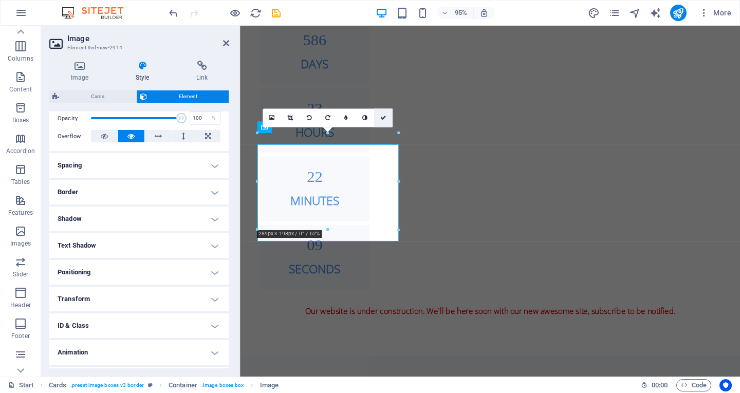
click at [384, 115] on icon at bounding box center [383, 118] width 6 height 6
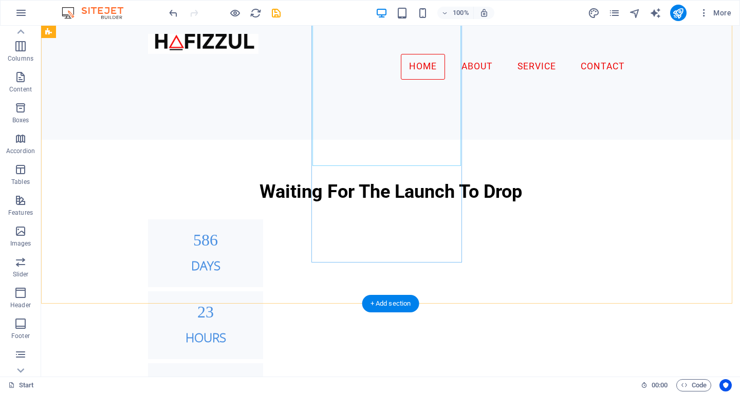
scroll to position [899, 0]
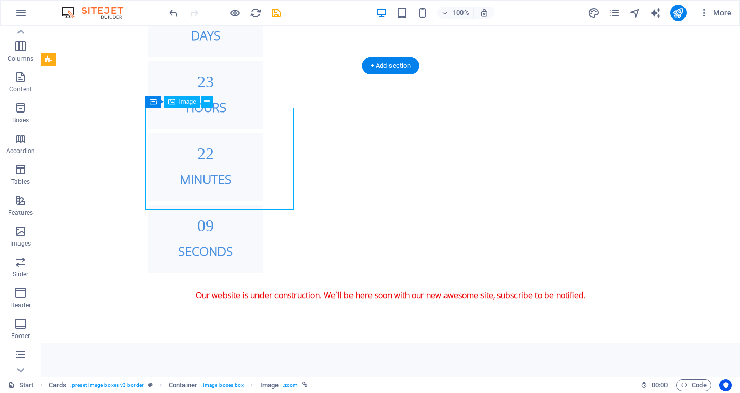
scroll to position [918, 0]
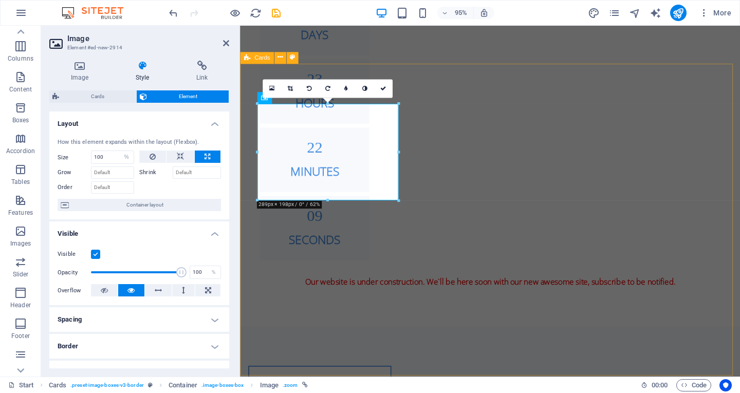
drag, startPoint x: 418, startPoint y: 300, endPoint x: 252, endPoint y: 295, distance: 166.7
click at [185, 156] on button at bounding box center [181, 157] width 28 height 12
select select "DISABLED_OPTION_VALUE"
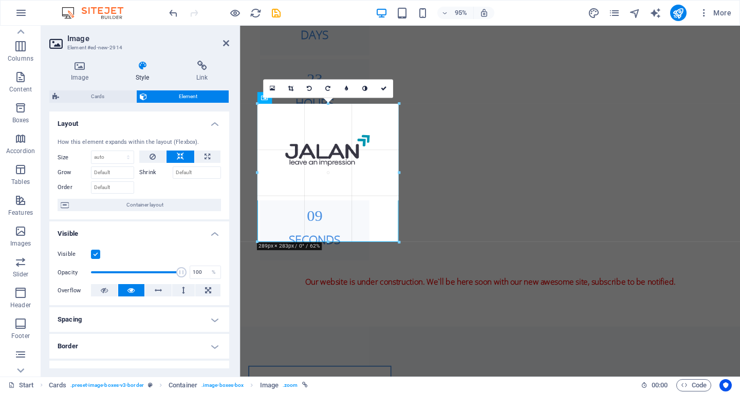
drag, startPoint x: 329, startPoint y: 202, endPoint x: 88, endPoint y: 170, distance: 242.7
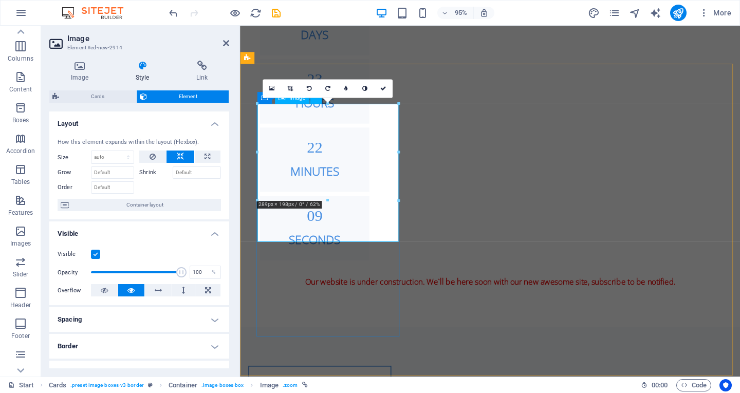
drag, startPoint x: 567, startPoint y: 130, endPoint x: 332, endPoint y: 127, distance: 234.4
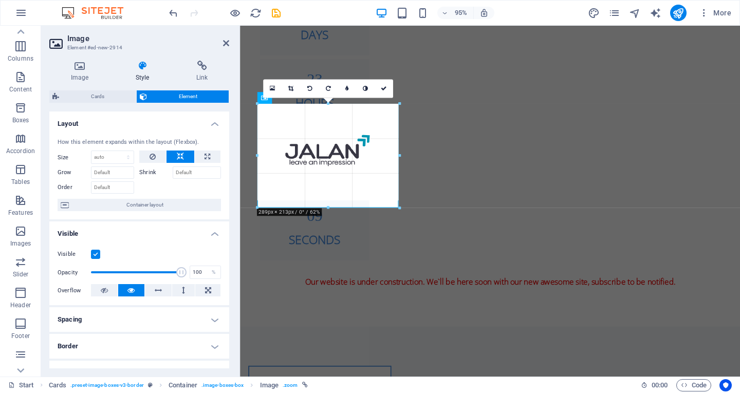
drag, startPoint x: 327, startPoint y: 202, endPoint x: 147, endPoint y: 170, distance: 183.7
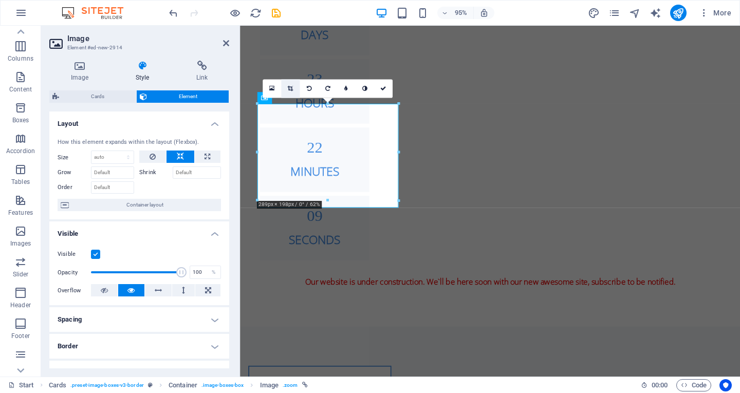
click at [294, 91] on link at bounding box center [290, 88] width 19 height 19
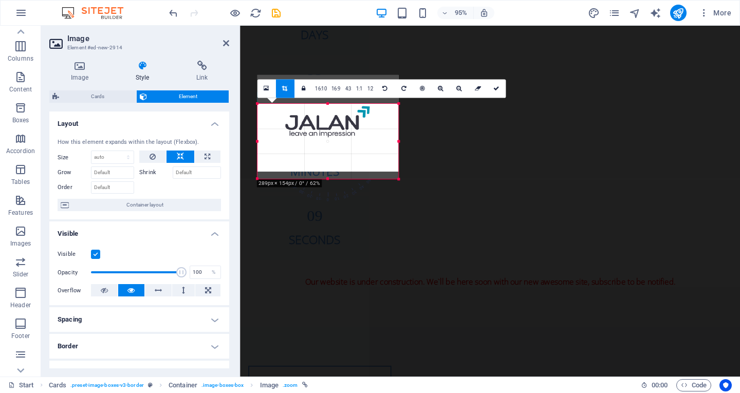
drag, startPoint x: 326, startPoint y: 104, endPoint x: 325, endPoint y: 135, distance: 31.4
click at [325, 135] on div "180 170 160 150 140 130 120 110 100 90 80 70 60 50 40 30 20 10 0 -10 -20 -30 -4…" at bounding box center [327, 141] width 141 height 75
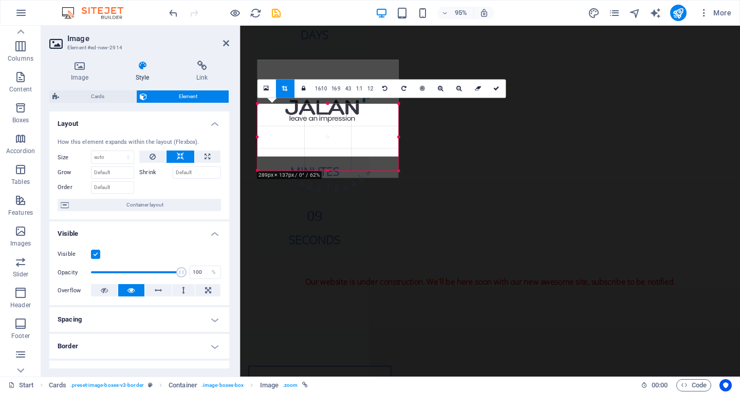
drag, startPoint x: 327, startPoint y: 169, endPoint x: 325, endPoint y: 158, distance: 10.4
click at [325, 156] on div at bounding box center [327, 108] width 141 height 97
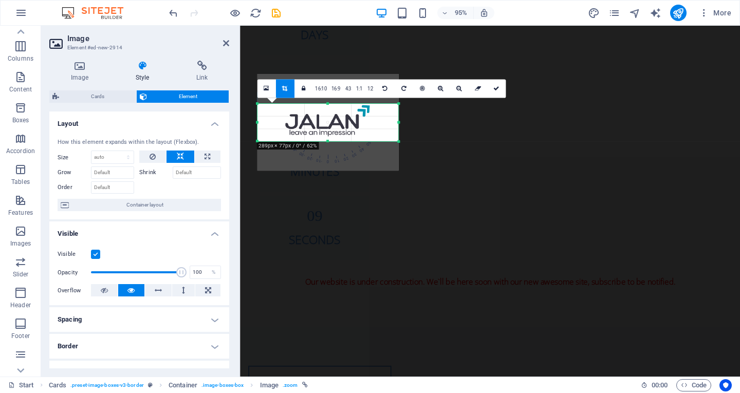
drag, startPoint x: 330, startPoint y: 171, endPoint x: 354, endPoint y: 129, distance: 48.6
click at [332, 140] on div at bounding box center [327, 142] width 141 height 4
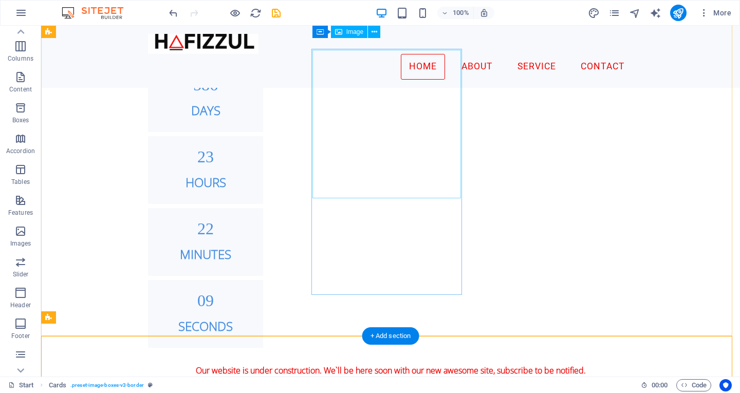
scroll to position [618, 0]
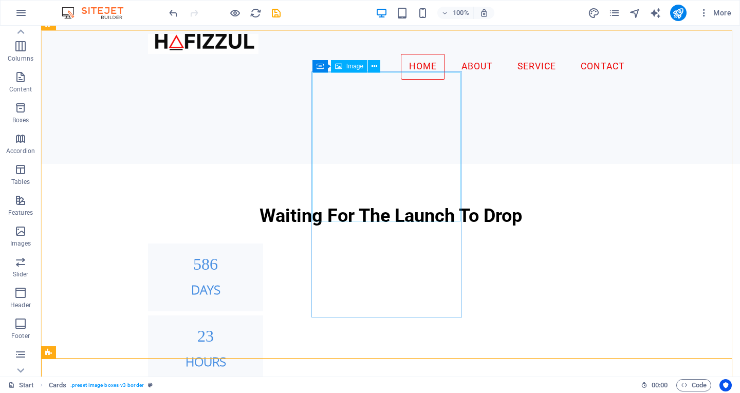
click at [364, 67] on div "Image" at bounding box center [349, 66] width 37 height 12
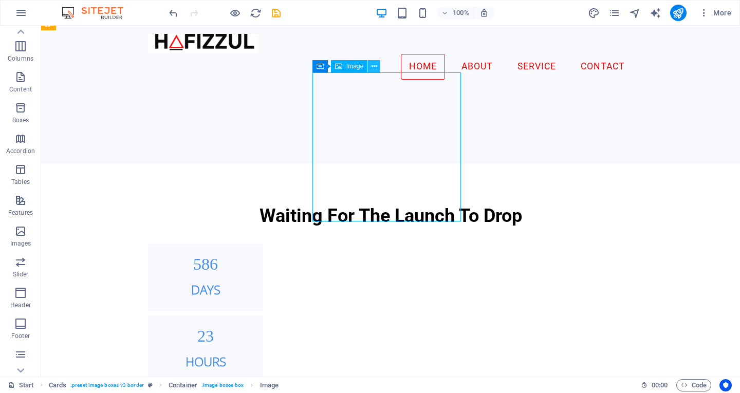
click at [377, 67] on icon at bounding box center [375, 66] width 6 height 11
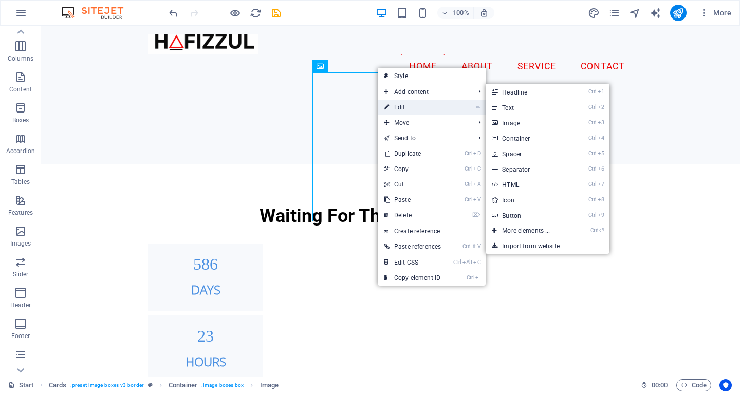
click at [399, 106] on link "⏎ Edit" at bounding box center [412, 107] width 69 height 15
select select "%"
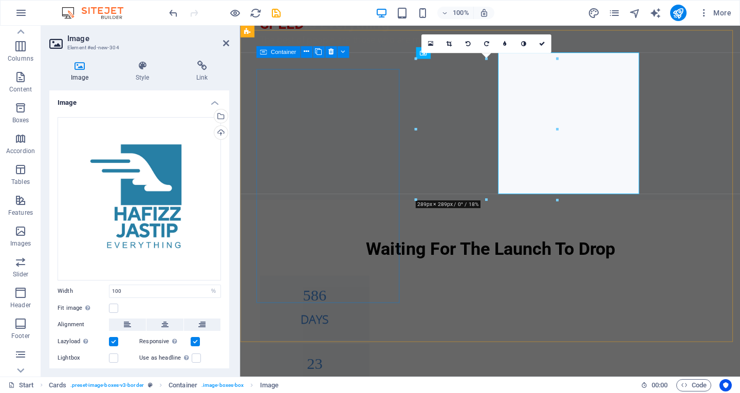
scroll to position [636, 0]
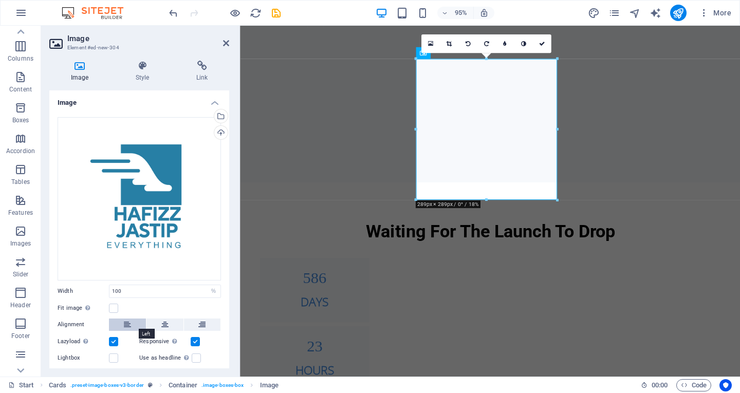
click at [126, 323] on icon at bounding box center [127, 325] width 7 height 12
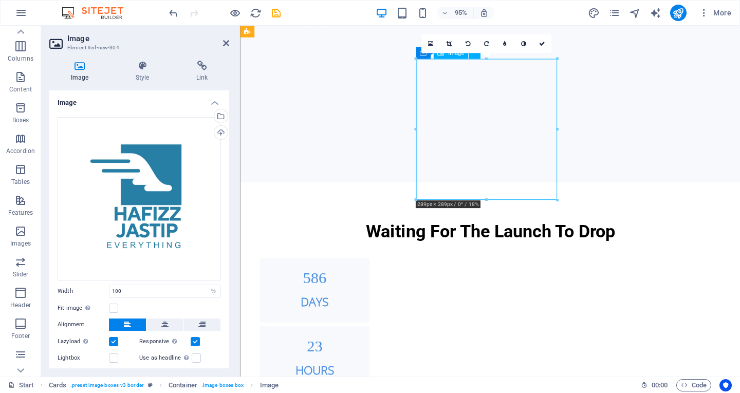
drag, startPoint x: 523, startPoint y: 130, endPoint x: 502, endPoint y: 131, distance: 20.6
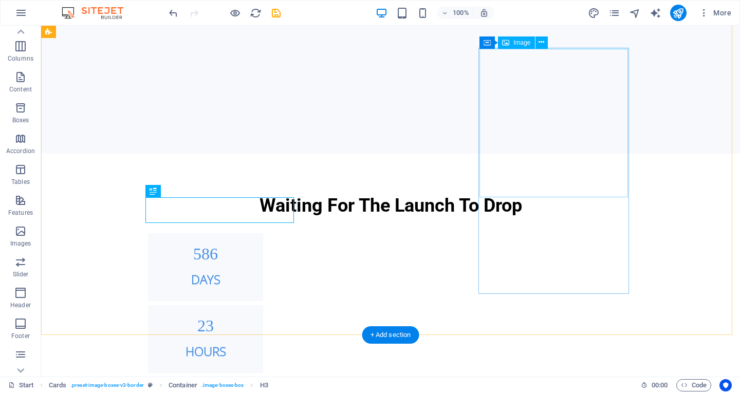
scroll to position [630, 0]
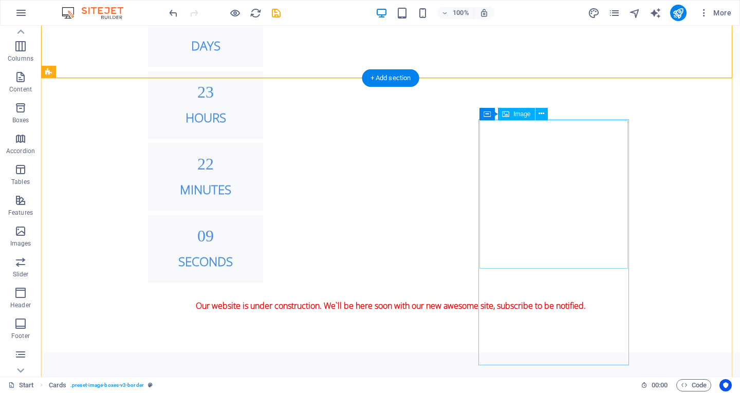
scroll to position [887, 0]
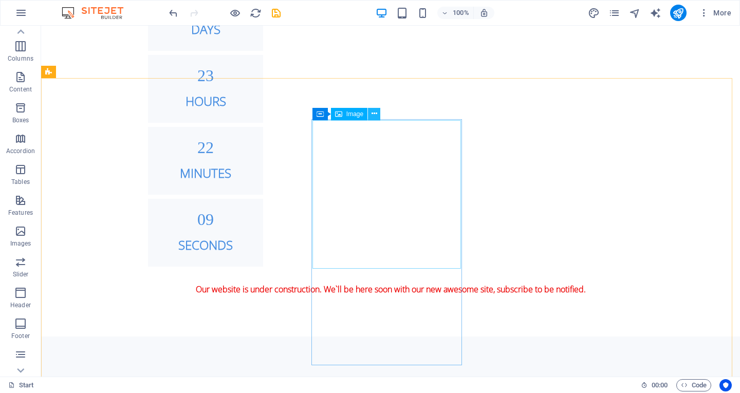
click at [375, 114] on icon at bounding box center [375, 113] width 6 height 11
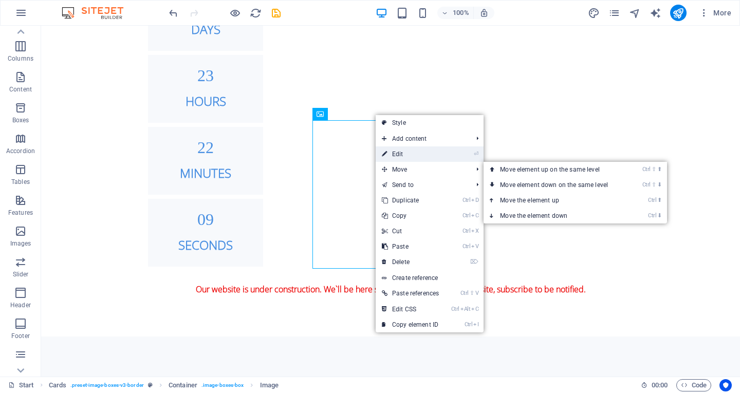
click at [422, 154] on link "⏎ Edit" at bounding box center [410, 154] width 69 height 15
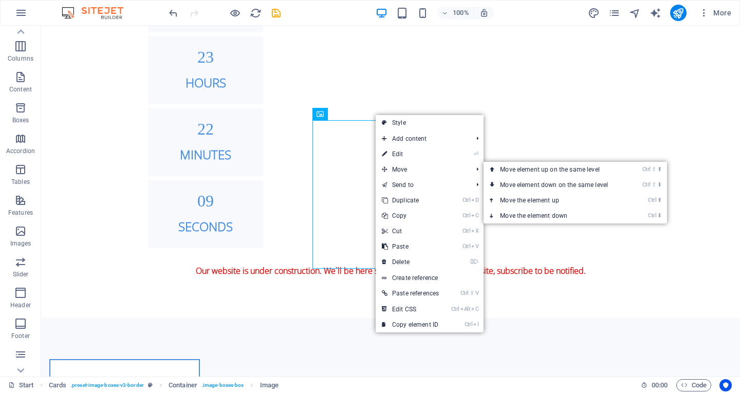
select select "%"
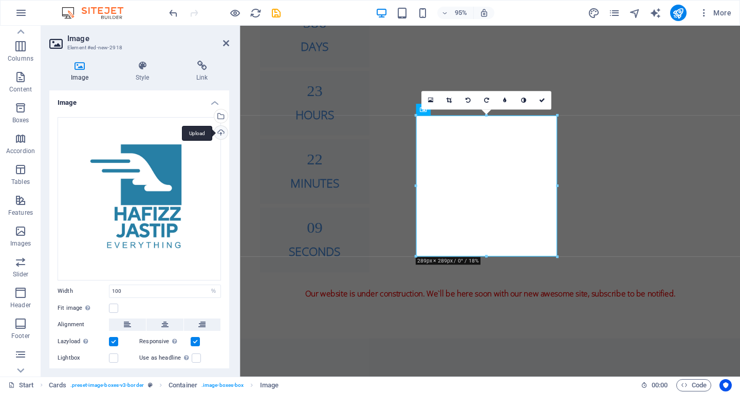
click at [223, 133] on div "Upload" at bounding box center [219, 133] width 15 height 15
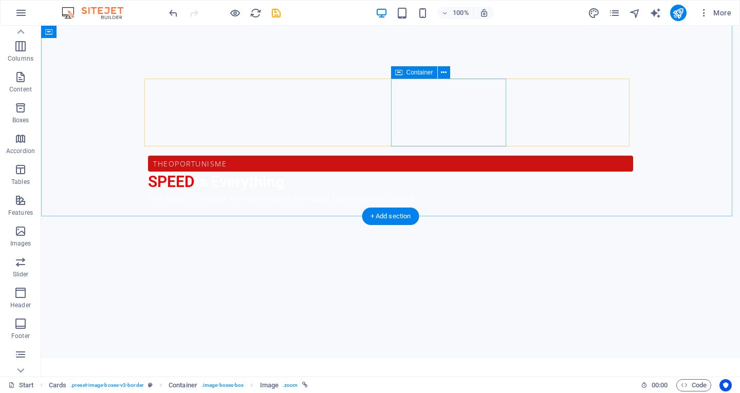
scroll to position [689, 0]
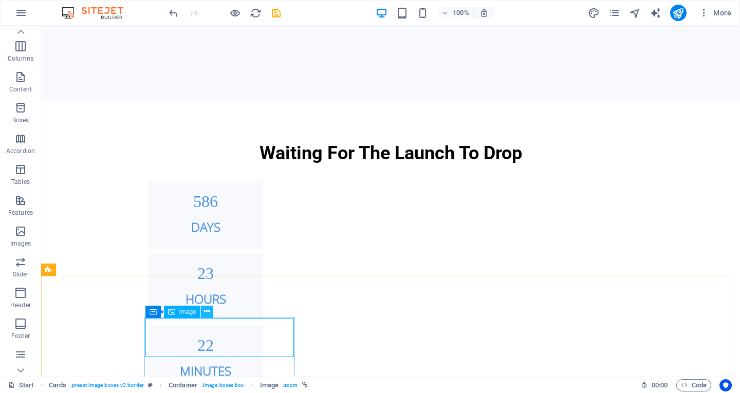
click at [211, 310] on button at bounding box center [207, 312] width 12 height 12
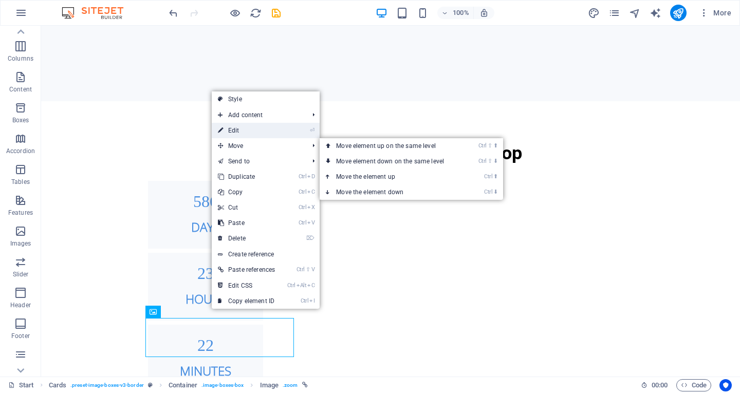
click at [272, 134] on link "⏎ Edit" at bounding box center [246, 130] width 69 height 15
select select "%"
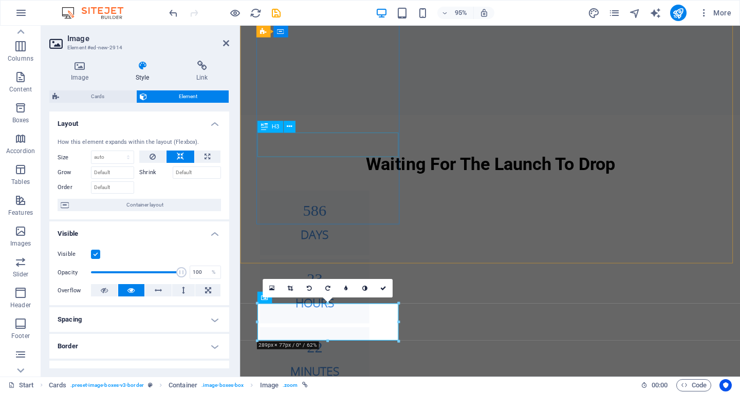
scroll to position [707, 0]
click at [80, 68] on icon at bounding box center [79, 66] width 61 height 10
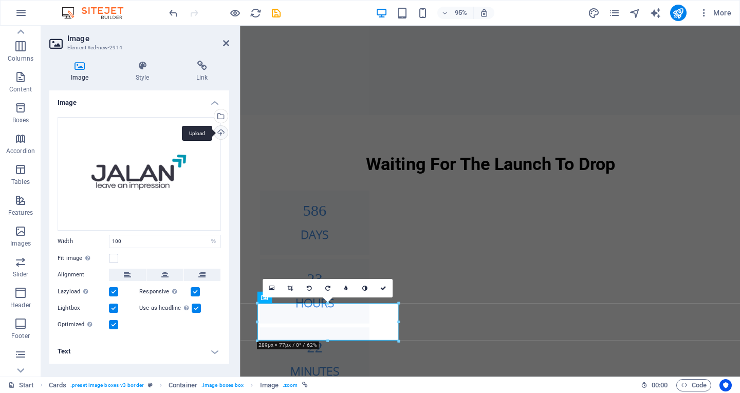
click at [220, 135] on div "Upload" at bounding box center [219, 133] width 15 height 15
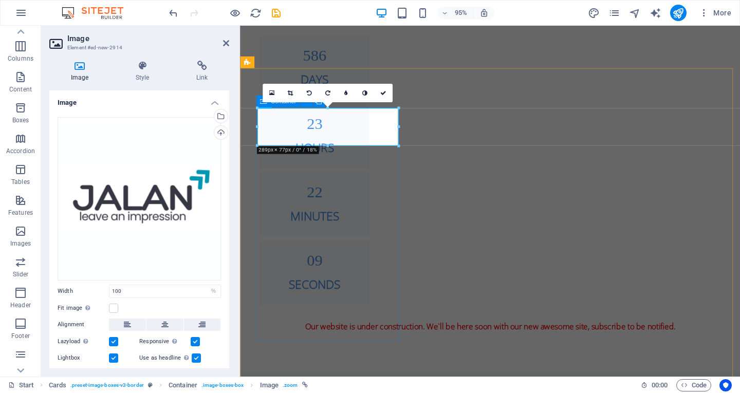
scroll to position [913, 0]
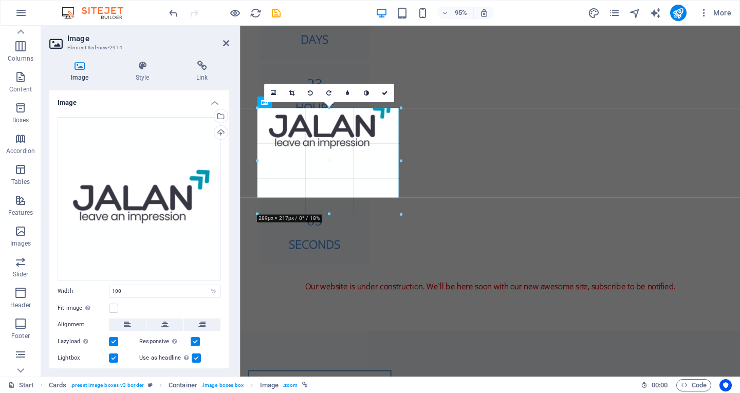
drag, startPoint x: 329, startPoint y: 144, endPoint x: 340, endPoint y: 216, distance: 72.8
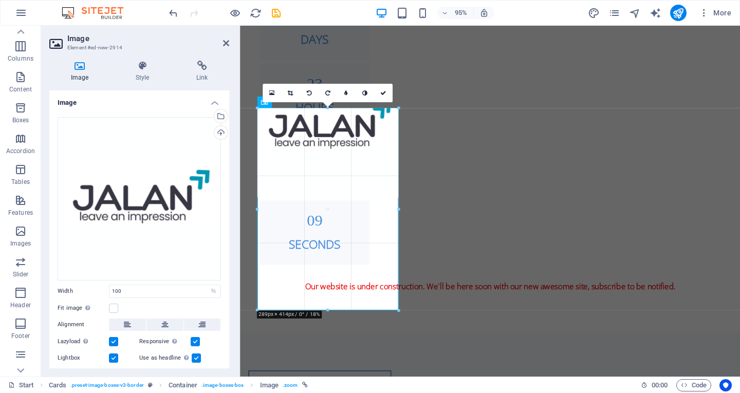
drag, startPoint x: 397, startPoint y: 146, endPoint x: 171, endPoint y: 243, distance: 245.7
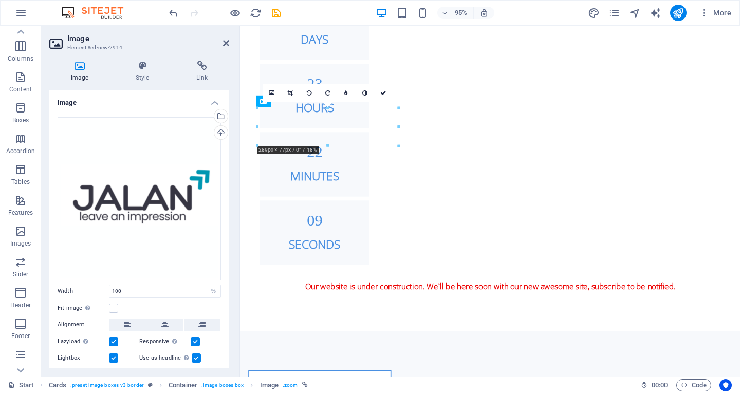
drag, startPoint x: 332, startPoint y: 150, endPoint x: 333, endPoint y: 155, distance: 5.7
drag, startPoint x: 317, startPoint y: 151, endPoint x: 318, endPoint y: 188, distance: 37.0
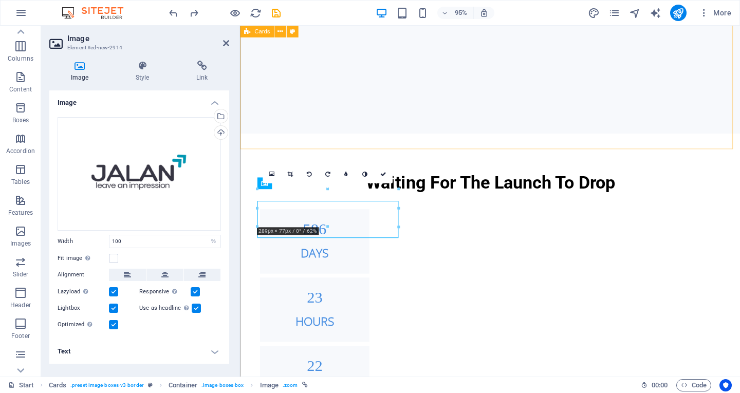
scroll to position [830, 0]
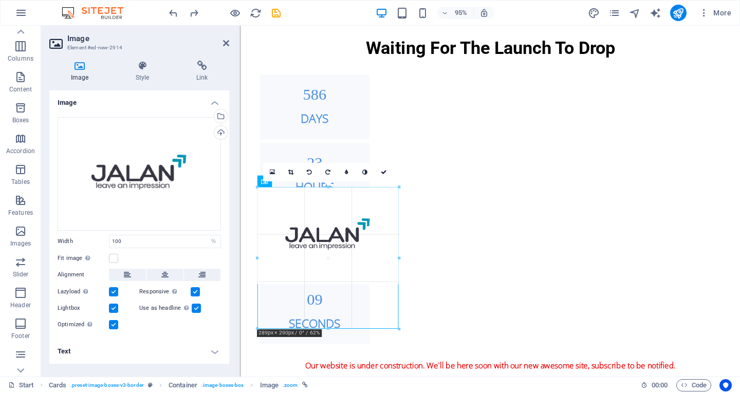
drag, startPoint x: 329, startPoint y: 285, endPoint x: 331, endPoint y: 332, distance: 47.3
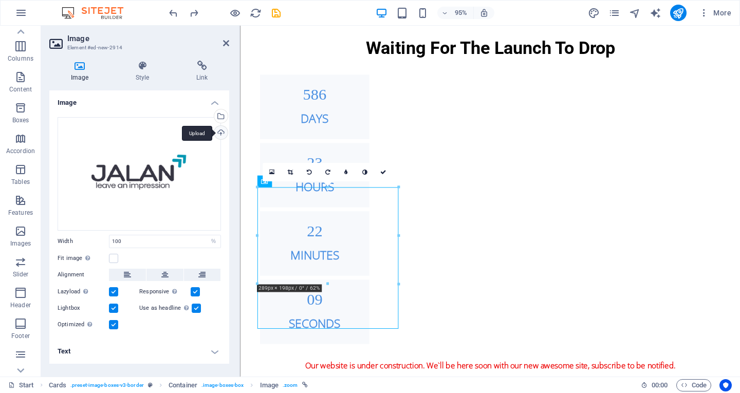
click at [223, 129] on div "Upload" at bounding box center [219, 133] width 15 height 15
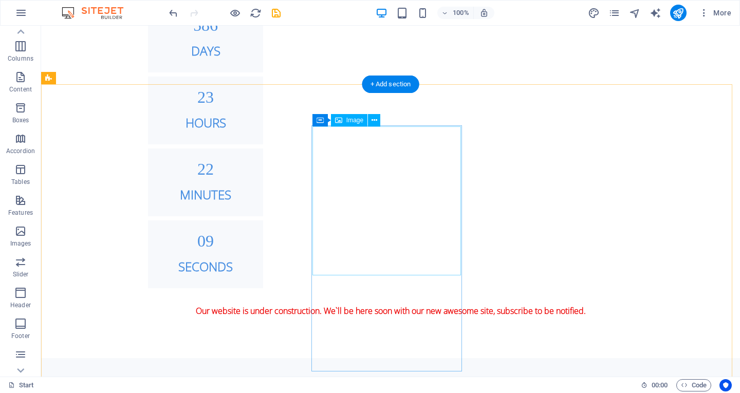
scroll to position [880, 0]
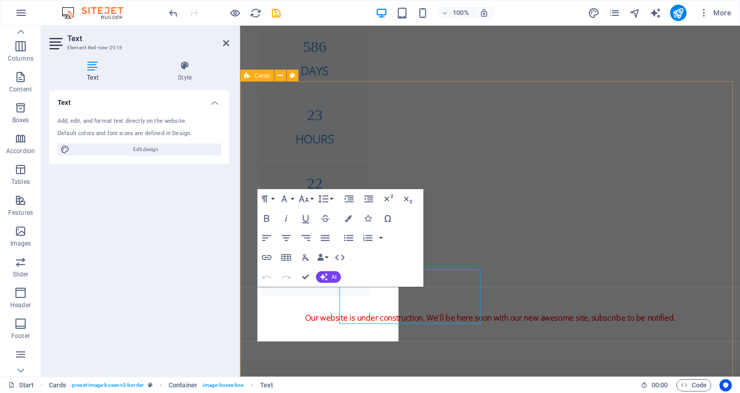
scroll to position [899, 0]
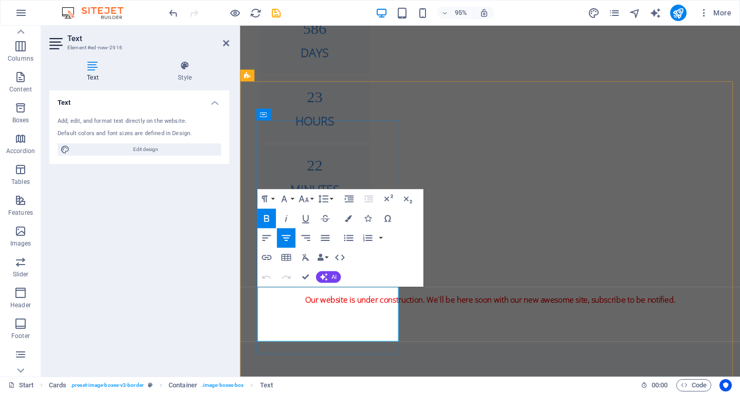
drag, startPoint x: 351, startPoint y: 340, endPoint x: 266, endPoint y: 303, distance: 93.2
drag, startPoint x: 362, startPoint y: 322, endPoint x: 273, endPoint y: 311, distance: 89.7
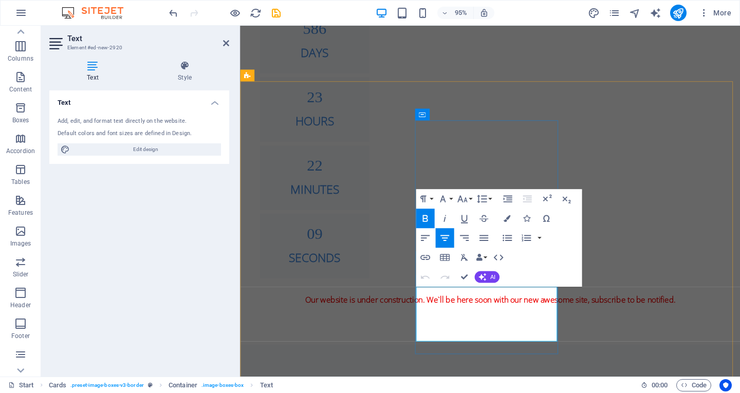
drag, startPoint x: 558, startPoint y: 344, endPoint x: 668, endPoint y: 311, distance: 114.8
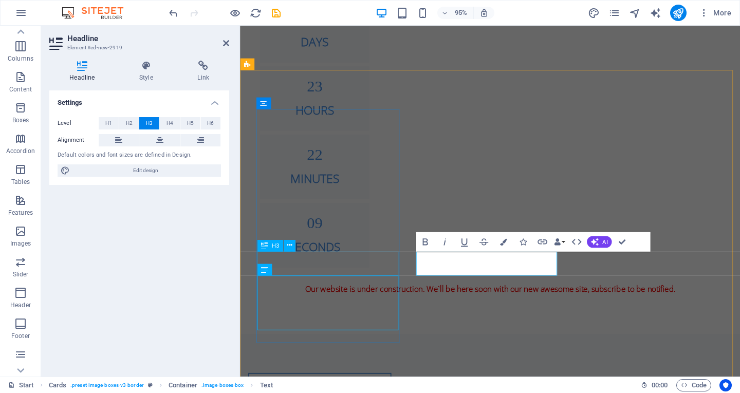
drag, startPoint x: 348, startPoint y: 280, endPoint x: 542, endPoint y: 267, distance: 194.2
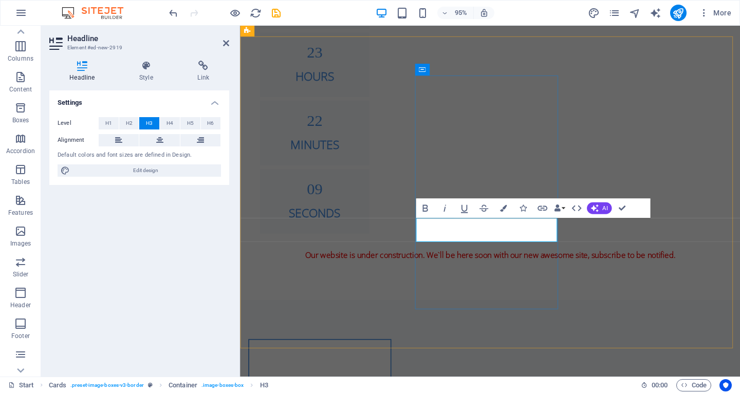
scroll to position [0, 2]
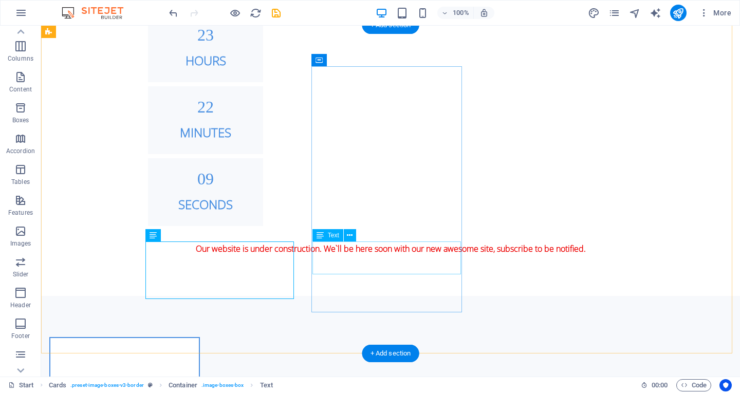
scroll to position [939, 0]
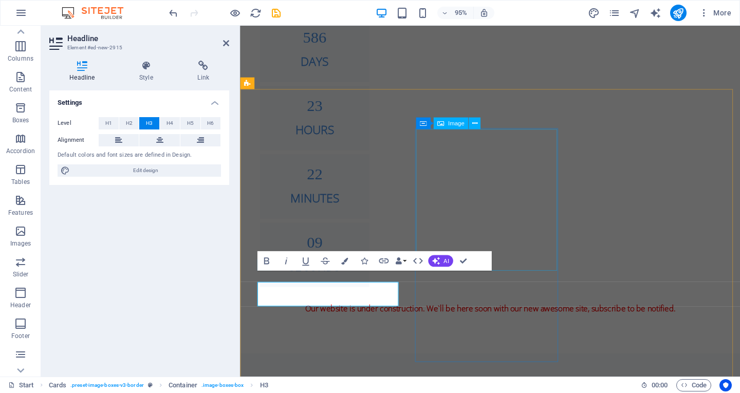
scroll to position [890, 0]
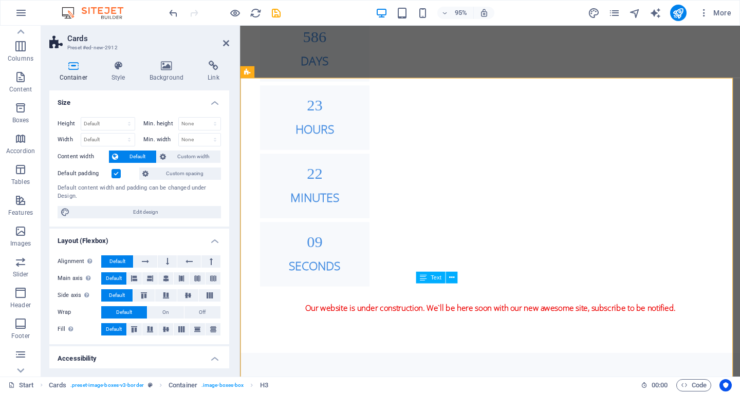
scroll to position [902, 0]
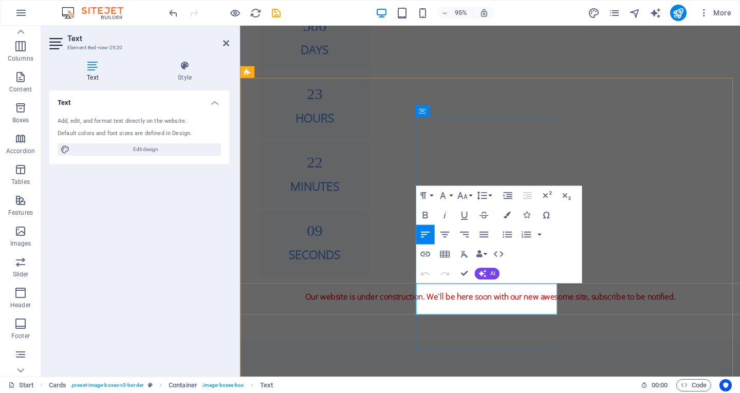
drag, startPoint x: 468, startPoint y: 312, endPoint x: 442, endPoint y: 299, distance: 29.2
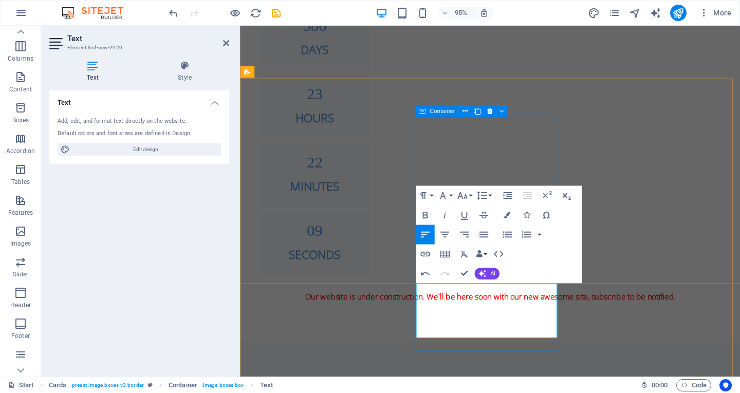
copy p "Mari kita jalani, petualangan dengan penuh momebt, cerita, pesan dan kesan #lea…"
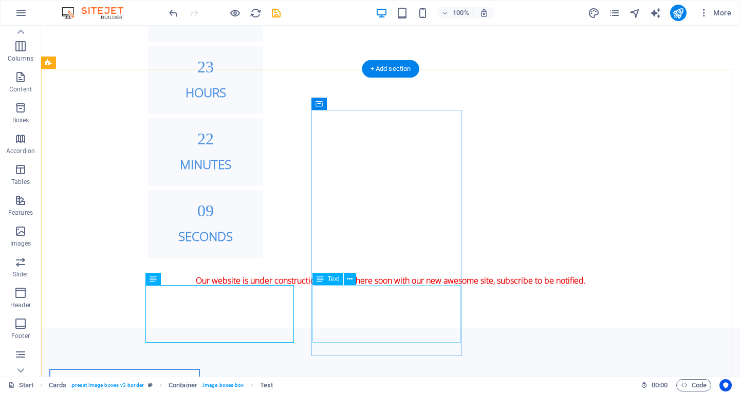
drag, startPoint x: 149, startPoint y: 339, endPoint x: 342, endPoint y: 324, distance: 194.4
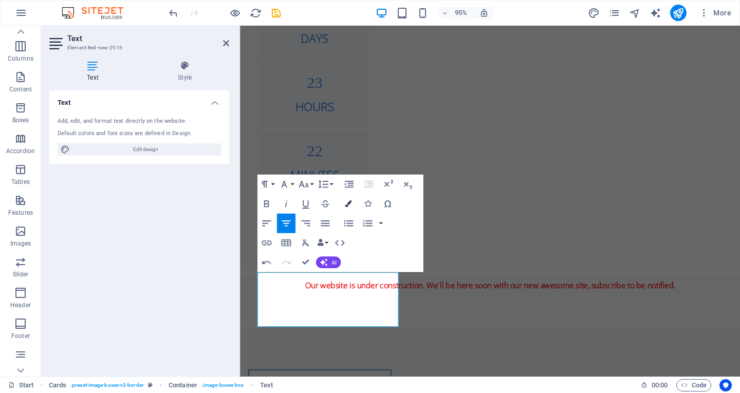
click at [345, 204] on icon "button" at bounding box center [348, 203] width 7 height 7
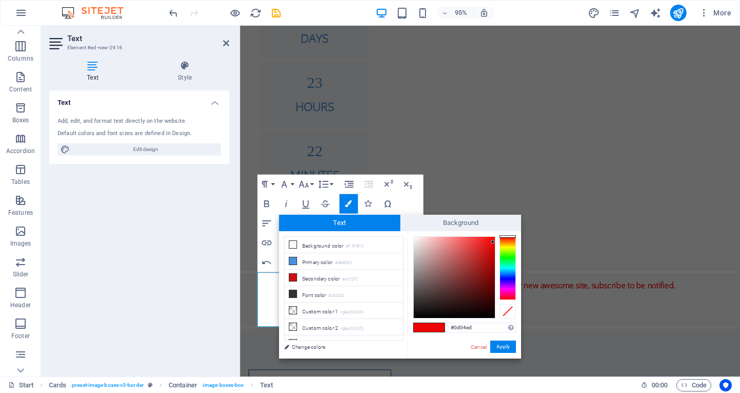
click at [496, 279] on div at bounding box center [508, 268] width 16 height 64
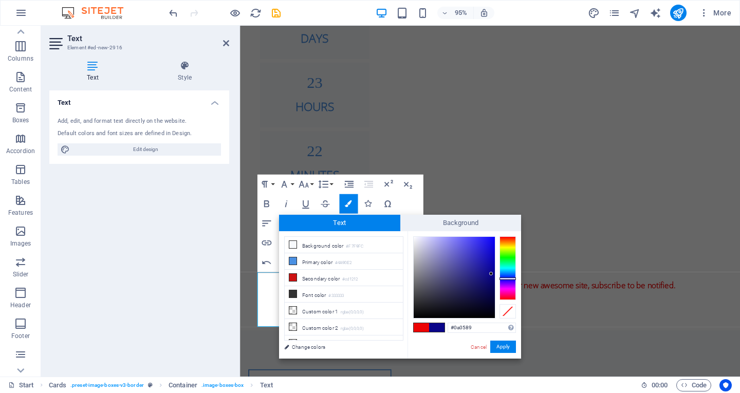
drag, startPoint x: 486, startPoint y: 281, endPoint x: 491, endPoint y: 274, distance: 9.2
click at [491, 274] on div at bounding box center [454, 277] width 81 height 81
click at [491, 274] on div at bounding box center [491, 274] width 4 height 4
click at [496, 341] on button "Apply" at bounding box center [503, 347] width 26 height 12
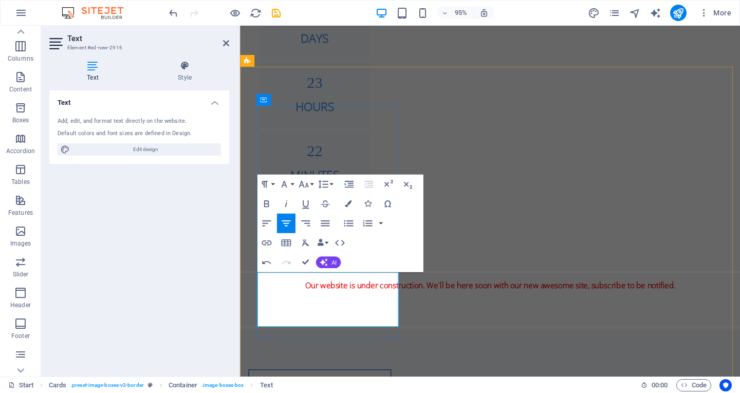
drag, startPoint x: 384, startPoint y: 323, endPoint x: 278, endPoint y: 287, distance: 111.9
click at [353, 207] on button "Colors" at bounding box center [348, 204] width 19 height 20
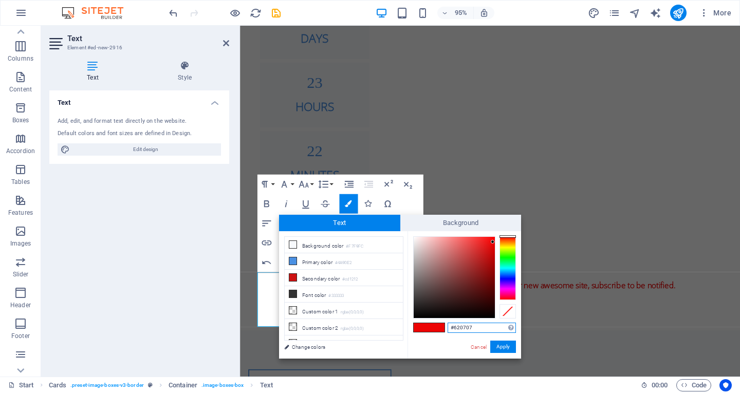
click at [489, 286] on div at bounding box center [454, 277] width 81 height 81
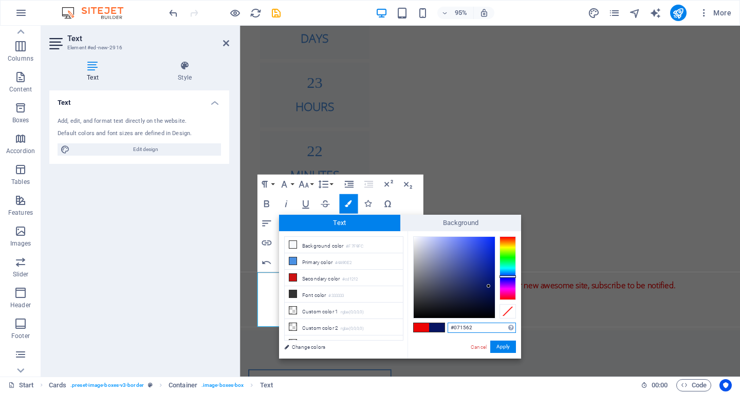
click at [496, 277] on div at bounding box center [508, 268] width 16 height 64
drag, startPoint x: 488, startPoint y: 266, endPoint x: 509, endPoint y: 277, distance: 23.9
click at [496, 277] on div at bounding box center [464, 277] width 103 height 82
click at [496, 345] on button "Apply" at bounding box center [503, 347] width 26 height 12
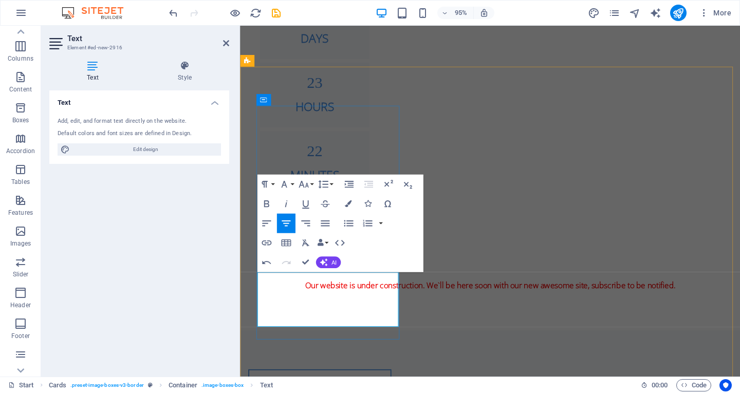
drag, startPoint x: 344, startPoint y: 317, endPoint x: 342, endPoint y: 305, distance: 12.1
drag, startPoint x: 334, startPoint y: 293, endPoint x: 280, endPoint y: 294, distance: 53.5
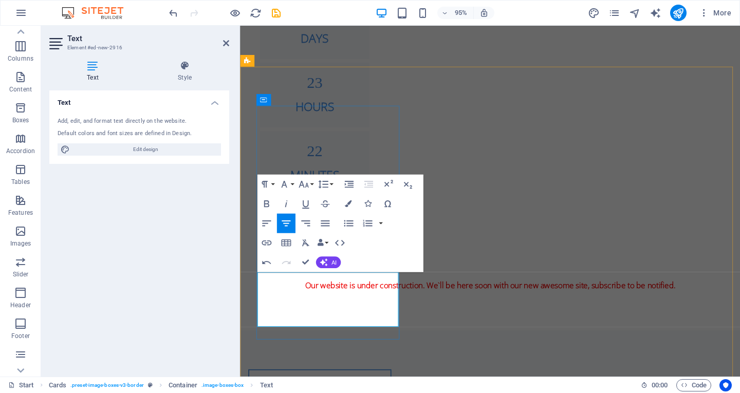
click at [351, 206] on icon "button" at bounding box center [348, 203] width 7 height 7
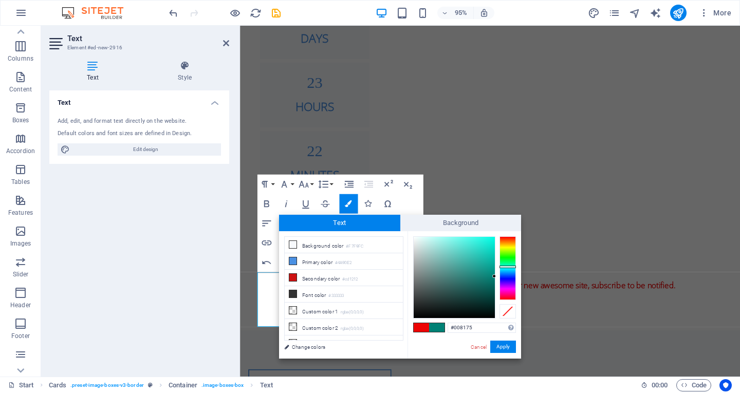
drag, startPoint x: 510, startPoint y: 275, endPoint x: 495, endPoint y: 267, distance: 17.2
click at [496, 267] on div at bounding box center [508, 268] width 16 height 64
type input "#13beae"
drag, startPoint x: 492, startPoint y: 271, endPoint x: 486, endPoint y: 257, distance: 15.5
click at [486, 257] on div at bounding box center [454, 277] width 81 height 81
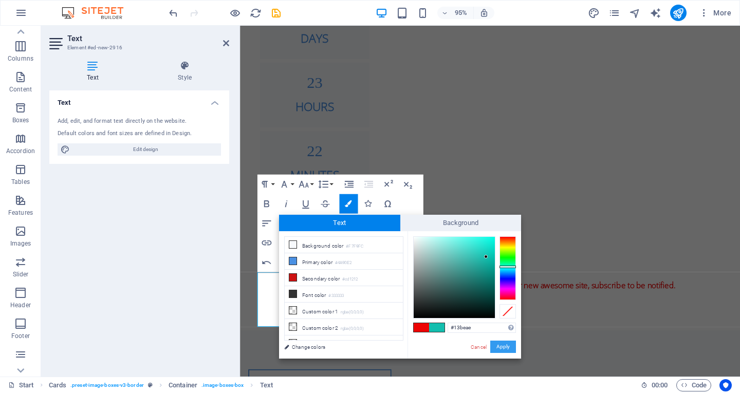
click at [496, 351] on button "Apply" at bounding box center [503, 347] width 26 height 12
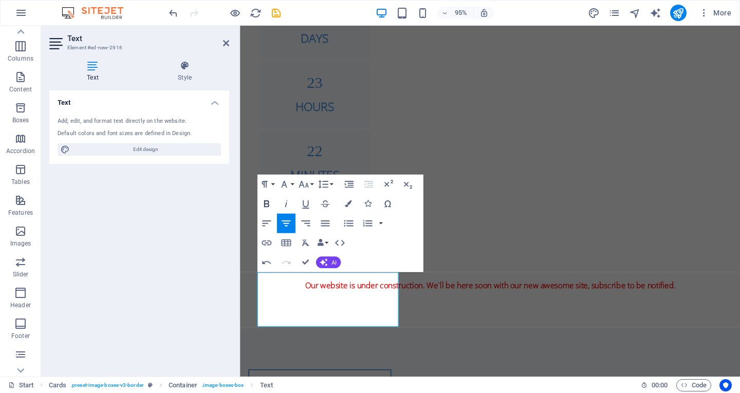
click at [273, 204] on button "Bold" at bounding box center [266, 204] width 19 height 20
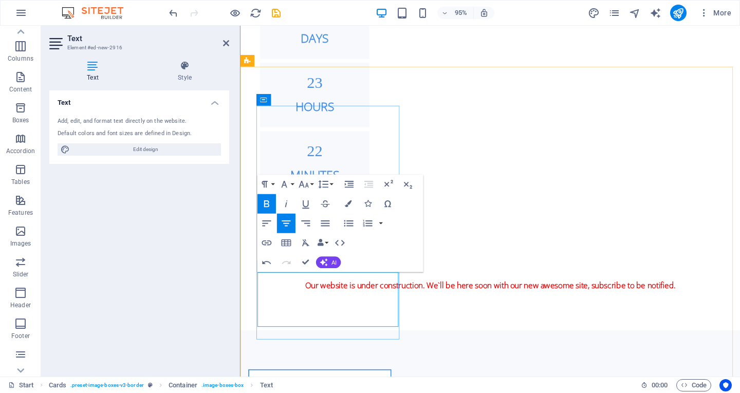
drag, startPoint x: 278, startPoint y: 287, endPoint x: 332, endPoint y: 289, distance: 54.0
click at [269, 205] on icon "button" at bounding box center [267, 204] width 12 height 12
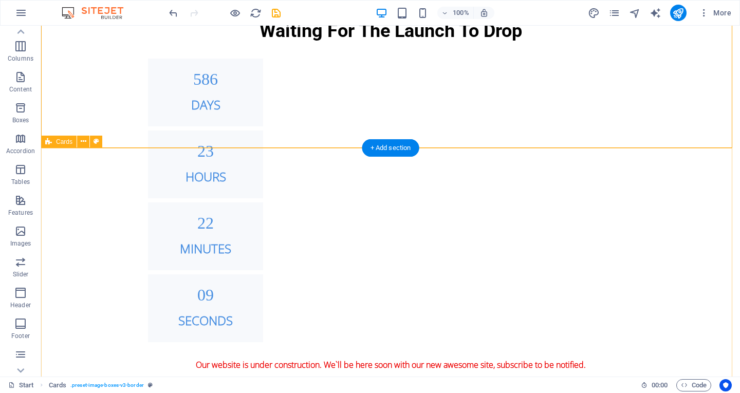
scroll to position [817, 0]
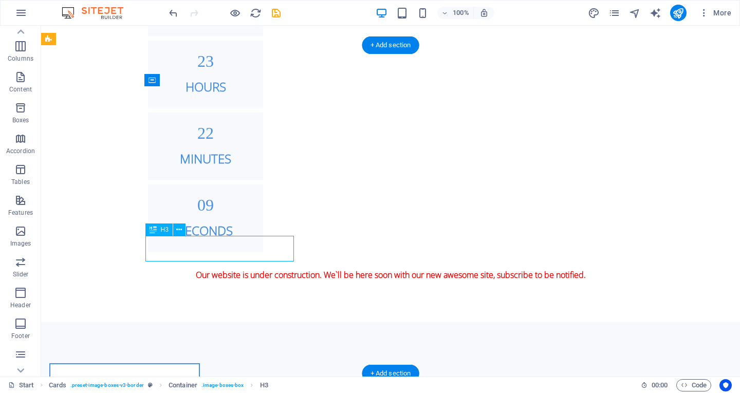
scroll to position [938, 0]
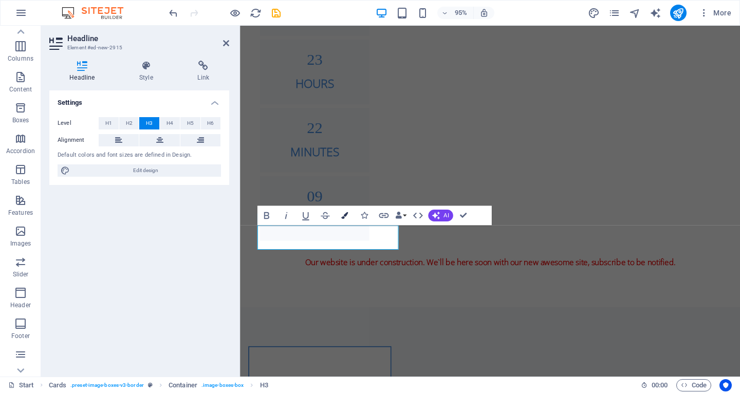
click at [345, 220] on button "Colors" at bounding box center [344, 216] width 19 height 20
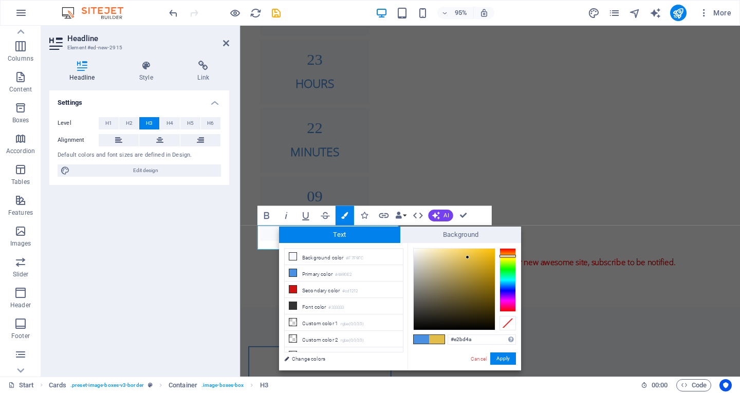
drag, startPoint x: 506, startPoint y: 284, endPoint x: 503, endPoint y: 260, distance: 24.3
click at [496, 258] on div at bounding box center [508, 280] width 16 height 64
drag, startPoint x: 467, startPoint y: 256, endPoint x: 476, endPoint y: 257, distance: 8.9
click at [470, 257] on div at bounding box center [469, 256] width 4 height 4
click at [496, 256] on div at bounding box center [508, 255] width 16 height 3
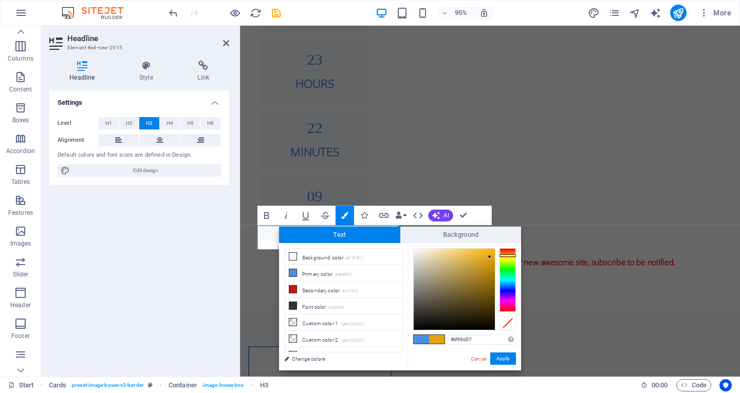
type input "#d49805"
drag, startPoint x: 477, startPoint y: 256, endPoint x: 493, endPoint y: 262, distance: 16.6
click at [493, 262] on div at bounding box center [492, 262] width 4 height 4
click at [496, 356] on button "Apply" at bounding box center [503, 359] width 26 height 12
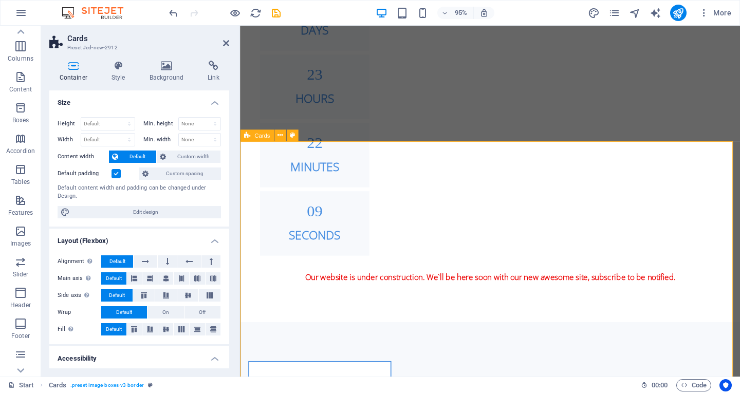
scroll to position [934, 0]
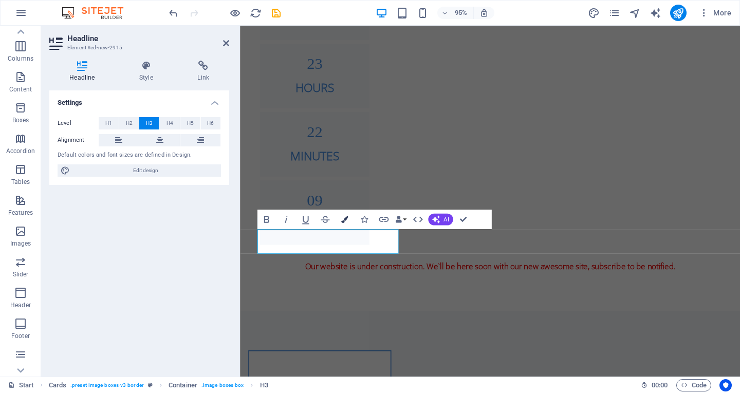
click at [350, 217] on button "Colors" at bounding box center [344, 220] width 19 height 20
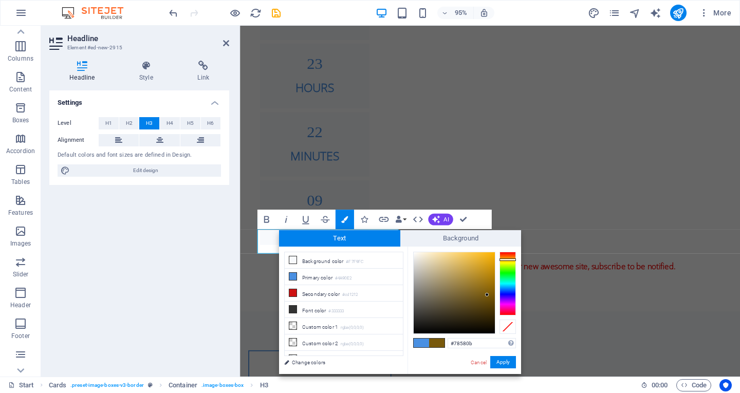
type input "#76570a"
drag, startPoint x: 492, startPoint y: 266, endPoint x: 487, endPoint y: 300, distance: 34.8
click at [487, 296] on div at bounding box center [487, 296] width 4 height 4
click at [496, 362] on button "Apply" at bounding box center [503, 362] width 26 height 12
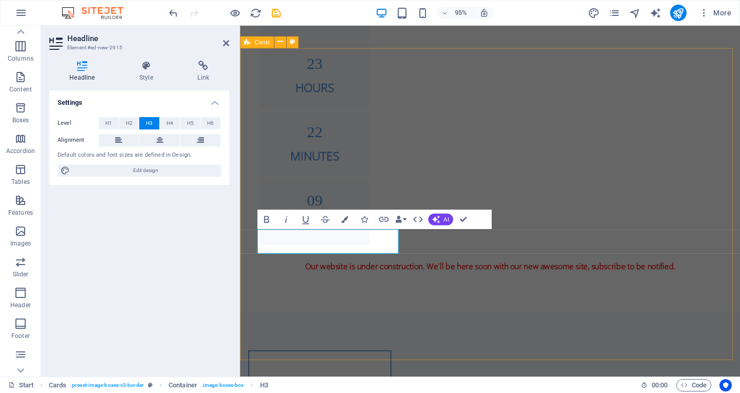
drag, startPoint x: 559, startPoint y: 331, endPoint x: 733, endPoint y: 322, distance: 174.0
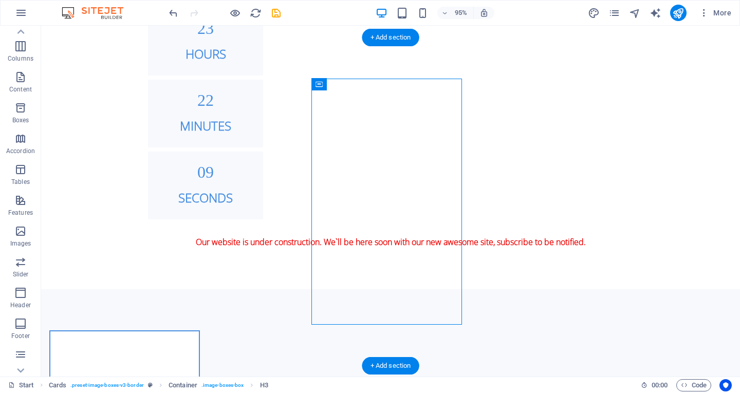
scroll to position [927, 0]
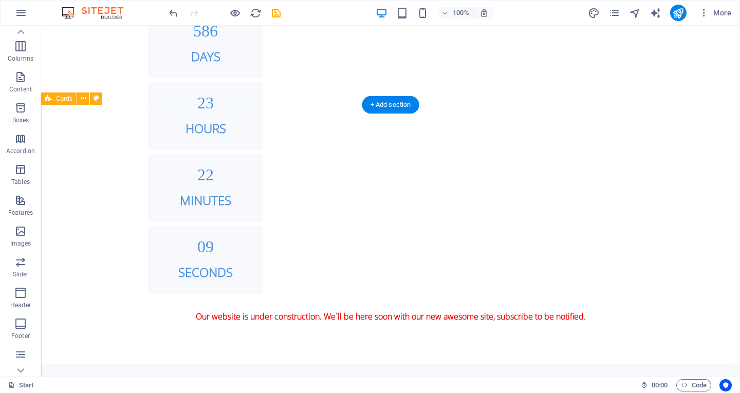
scroll to position [860, 0]
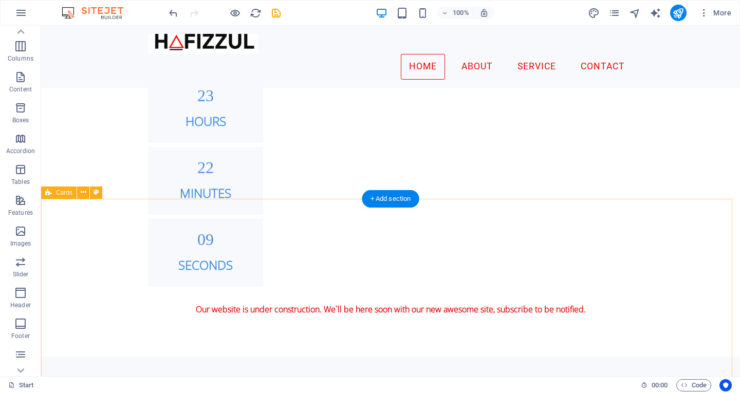
scroll to position [738, 0]
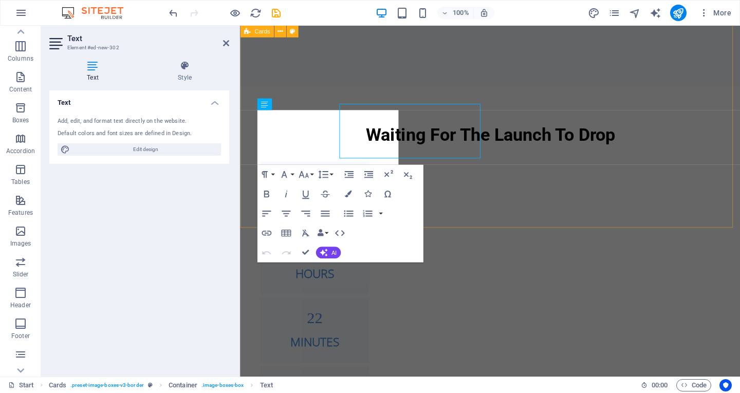
scroll to position [757, 0]
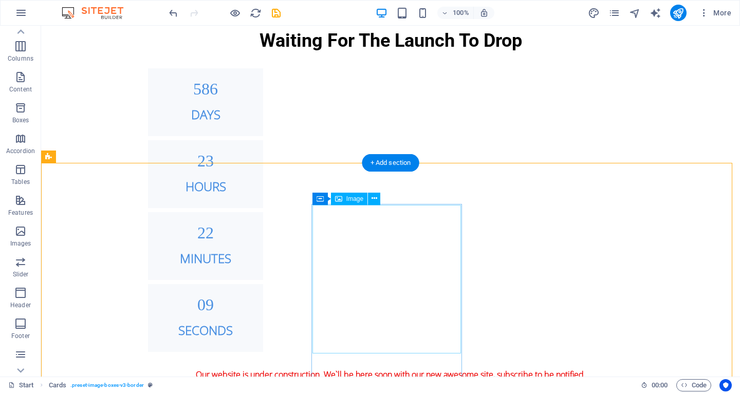
scroll to position [1007, 0]
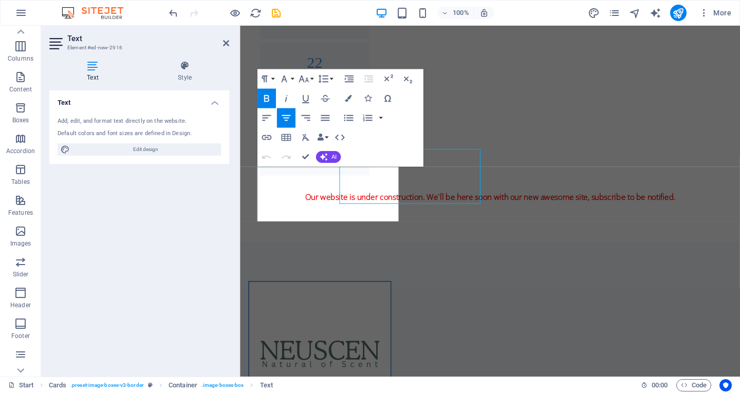
scroll to position [1026, 0]
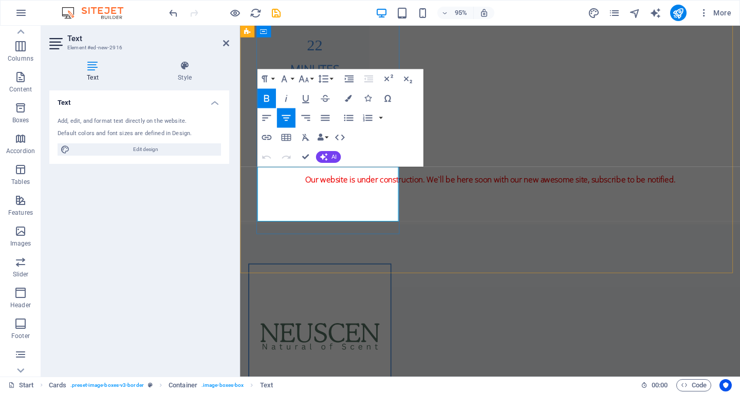
click at [324, 117] on icon "button" at bounding box center [325, 118] width 12 height 12
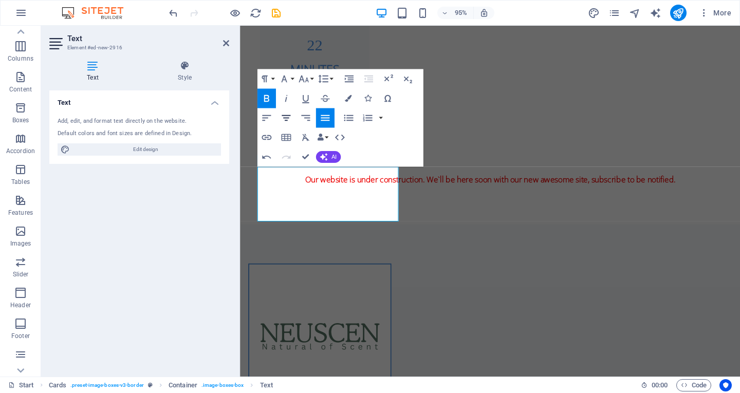
click at [286, 122] on icon "button" at bounding box center [286, 118] width 12 height 12
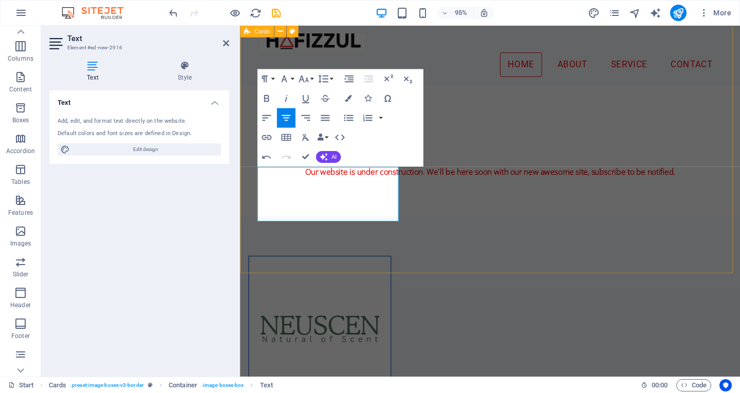
scroll to position [970, 0]
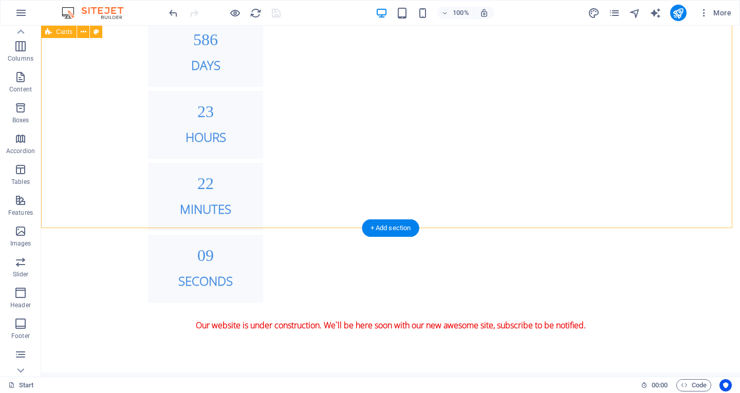
scroll to position [853, 0]
